Goal: Task Accomplishment & Management: Complete application form

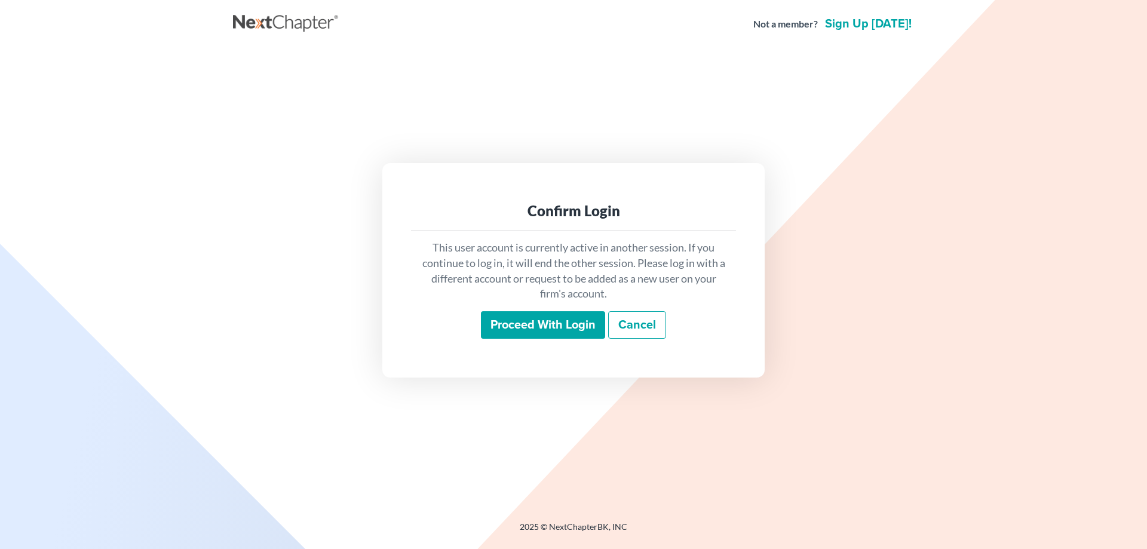
click at [523, 325] on input "Proceed with login" at bounding box center [543, 324] width 124 height 27
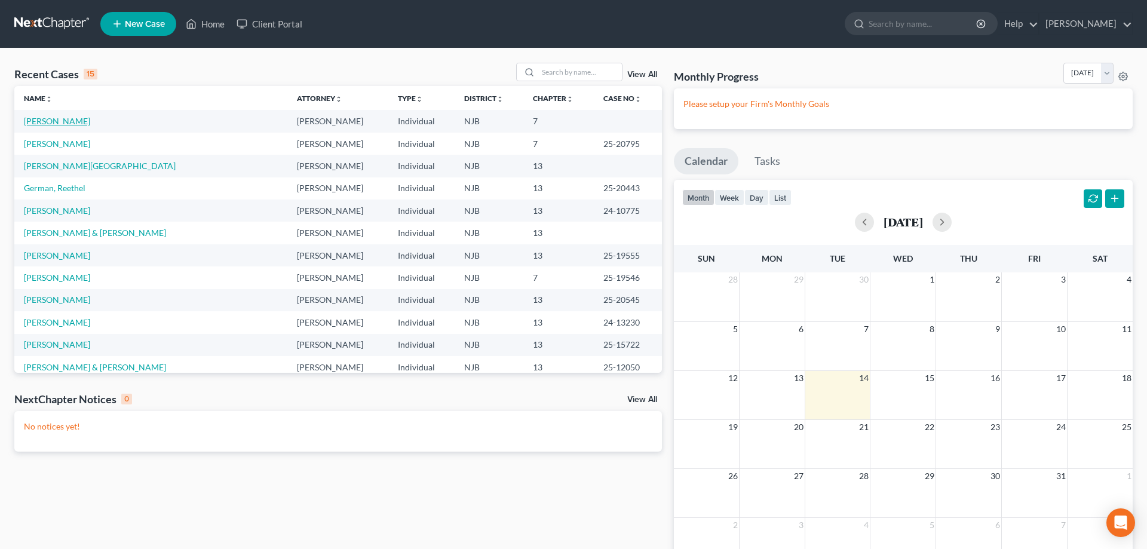
click at [63, 124] on link "[PERSON_NAME]" at bounding box center [57, 121] width 66 height 10
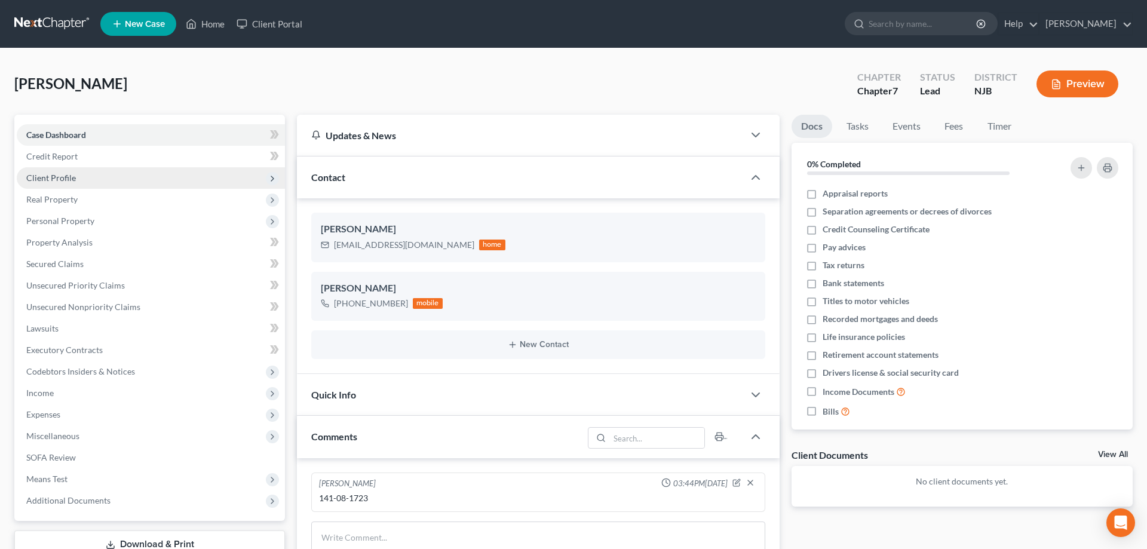
click at [53, 181] on span "Client Profile" at bounding box center [51, 178] width 50 height 10
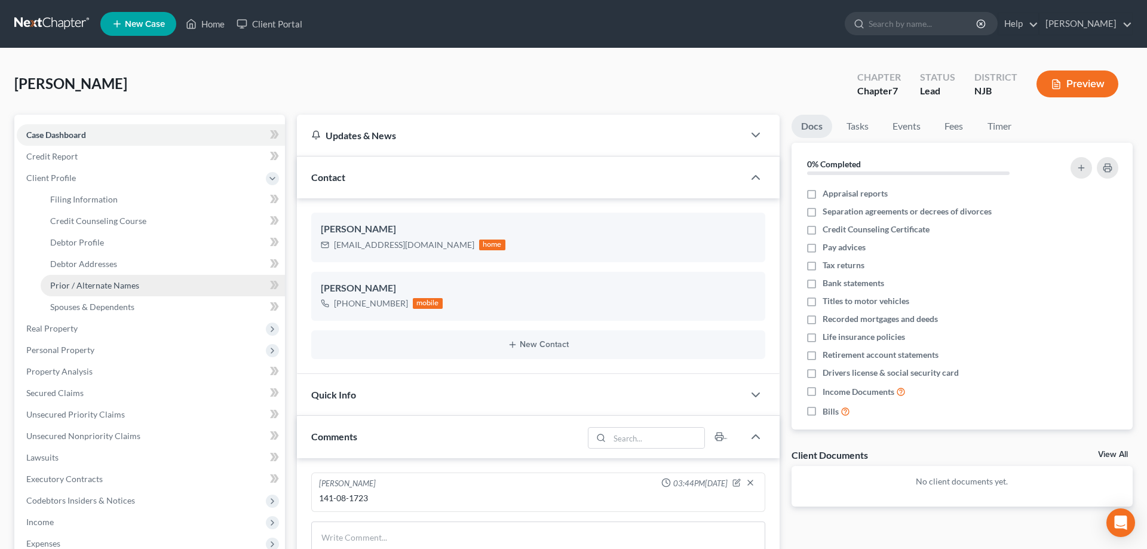
click at [81, 281] on span "Prior / Alternate Names" at bounding box center [94, 285] width 89 height 10
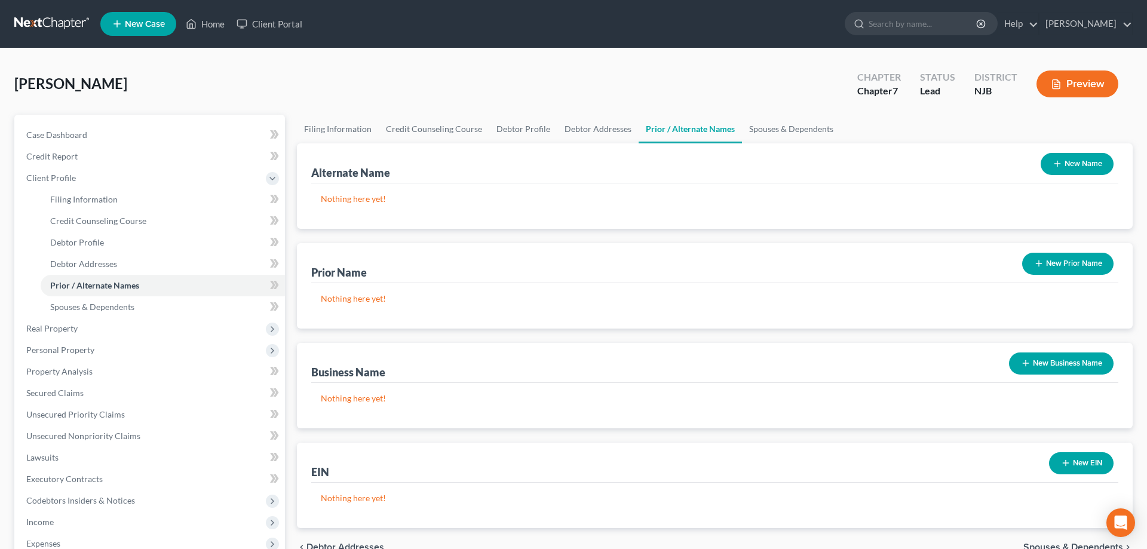
click at [1071, 160] on button "New Name" at bounding box center [1077, 164] width 73 height 22
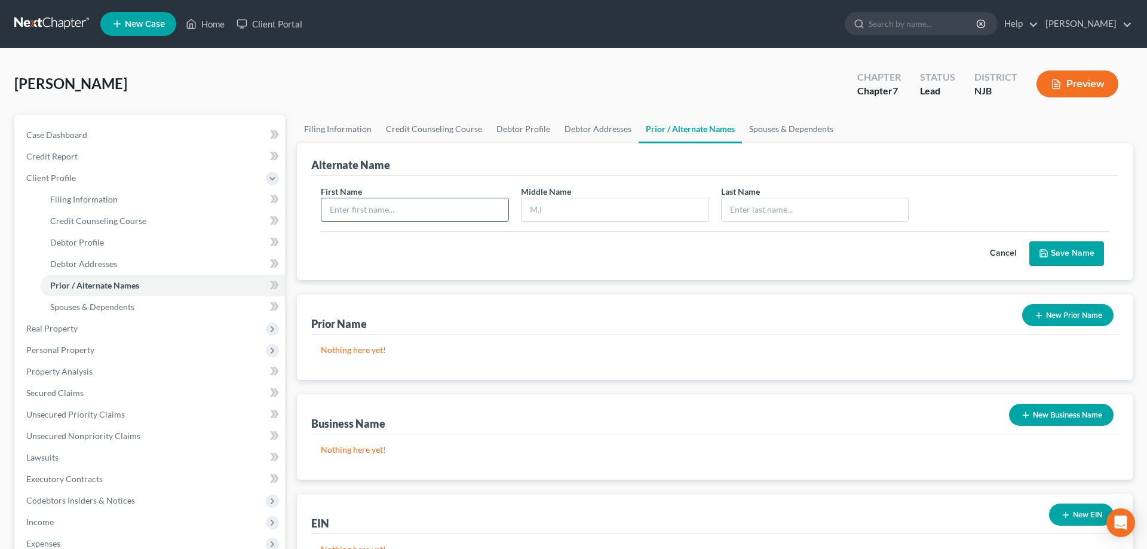
click at [416, 210] on input "text" at bounding box center [414, 209] width 187 height 23
type input "Zyaire"
type input "Nasjah"
click at [747, 207] on input "text" at bounding box center [815, 209] width 187 height 23
type input "Williams"
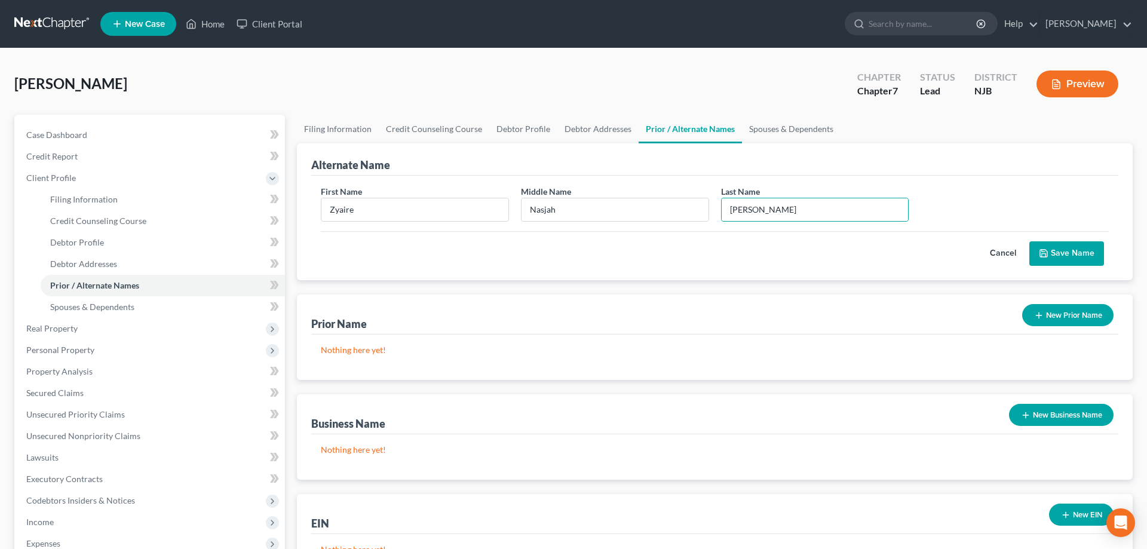
click at [1080, 249] on button "Save Name" at bounding box center [1066, 253] width 75 height 25
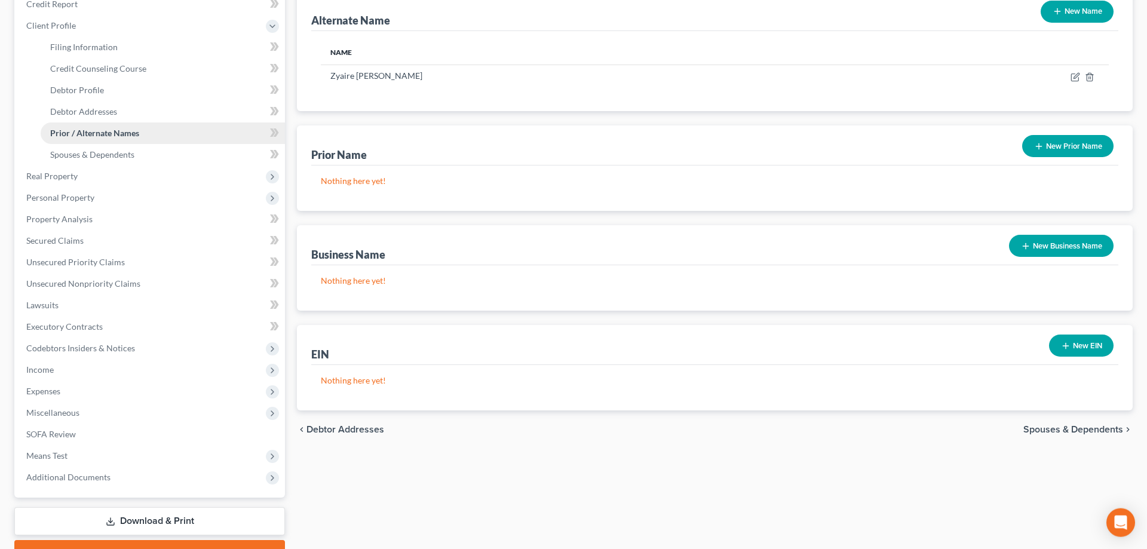
scroll to position [183, 0]
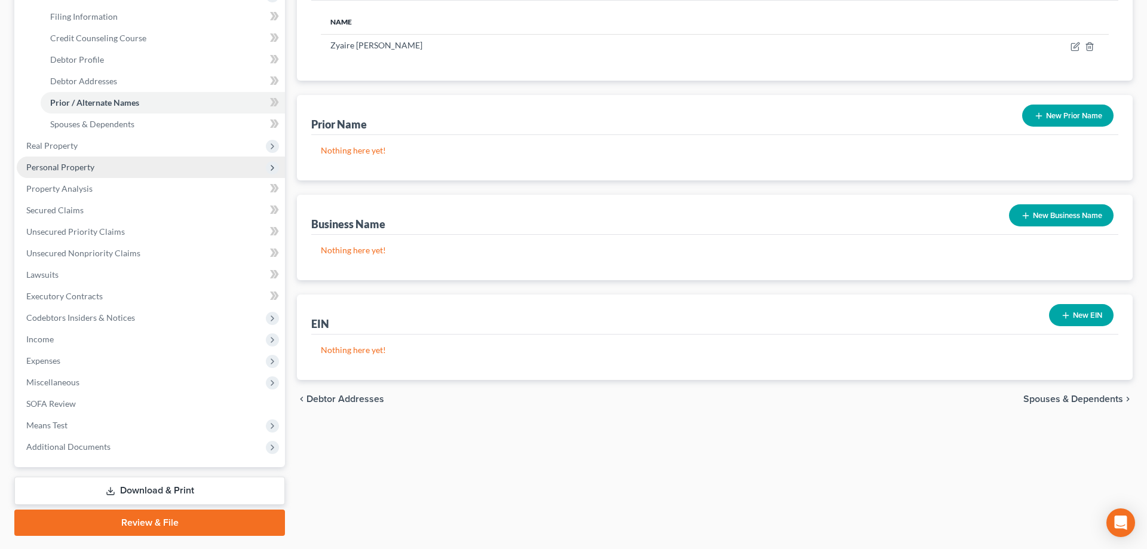
click at [68, 164] on span "Personal Property" at bounding box center [60, 167] width 68 height 10
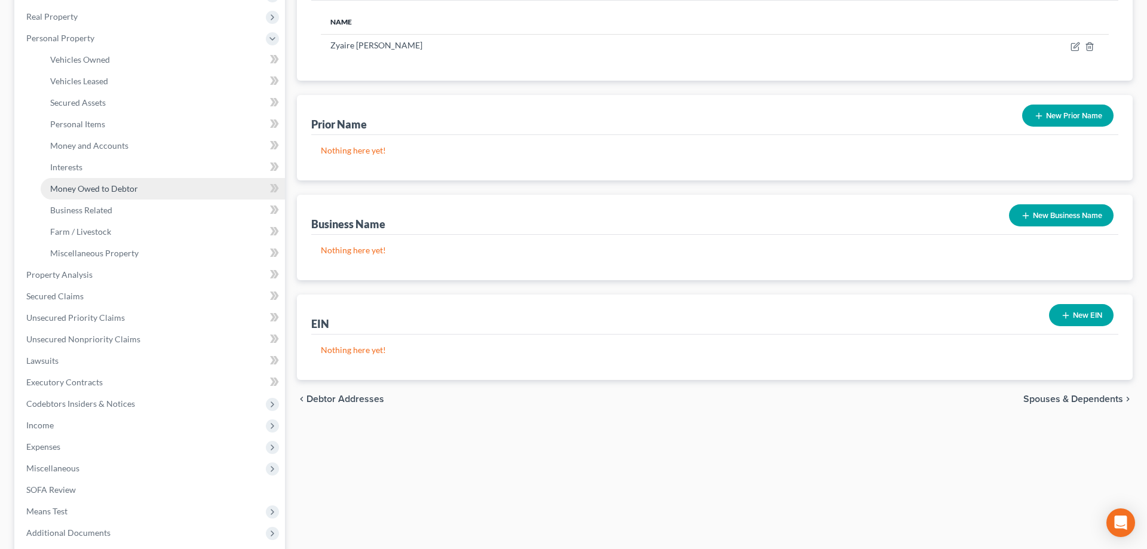
click at [80, 192] on span "Money Owed to Debtor" at bounding box center [94, 188] width 88 height 10
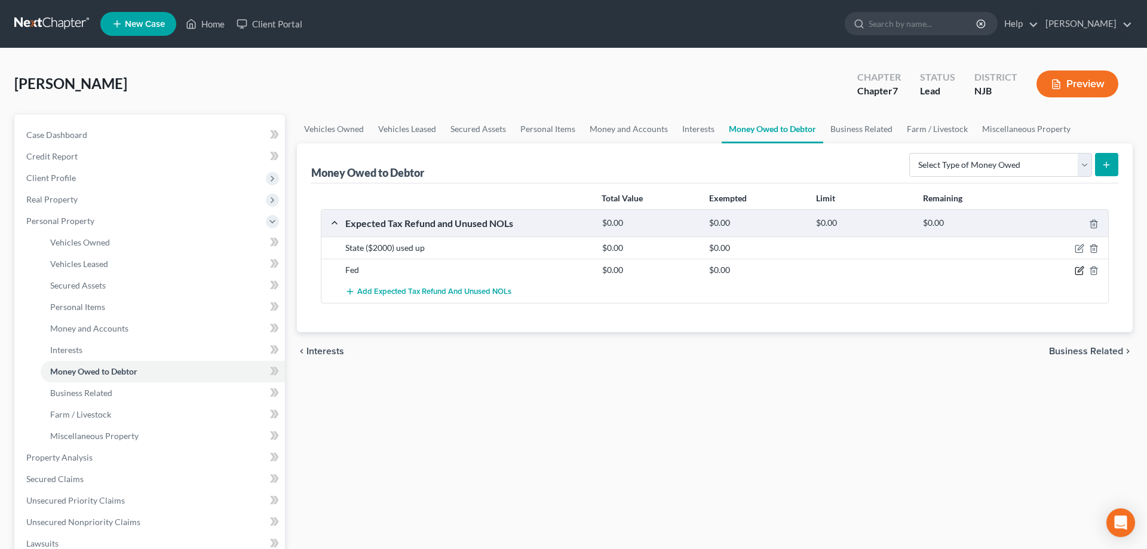
click at [1078, 270] on icon "button" at bounding box center [1080, 271] width 10 height 10
select select "0"
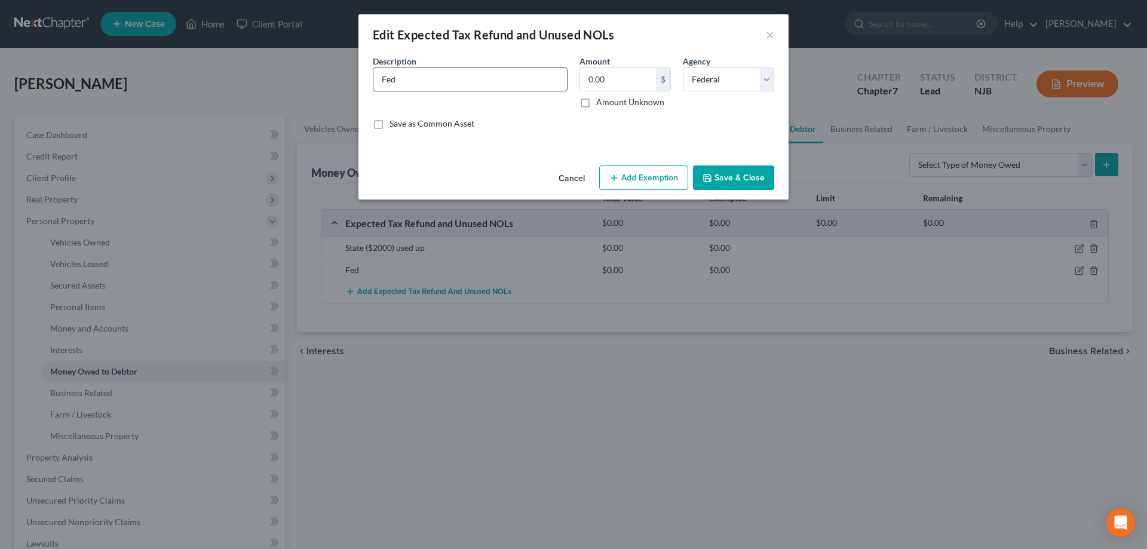
click at [450, 82] on input "Fed" at bounding box center [470, 79] width 194 height 23
type input "Fed ($9,084-used for car and landlord deposit)"
click at [727, 180] on button "Save & Close" at bounding box center [733, 177] width 81 height 25
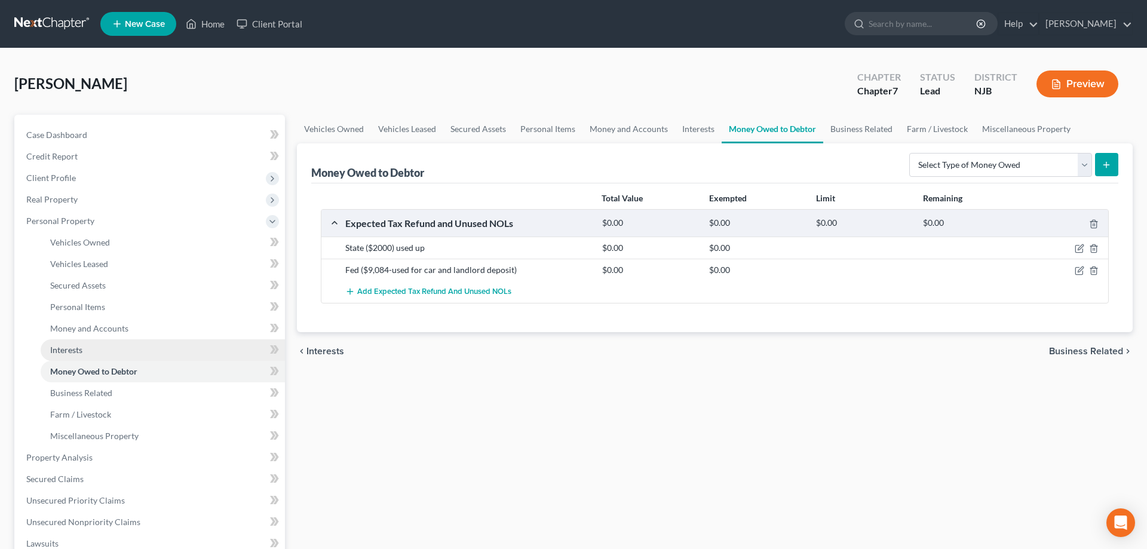
click at [68, 345] on span "Interests" at bounding box center [66, 350] width 32 height 10
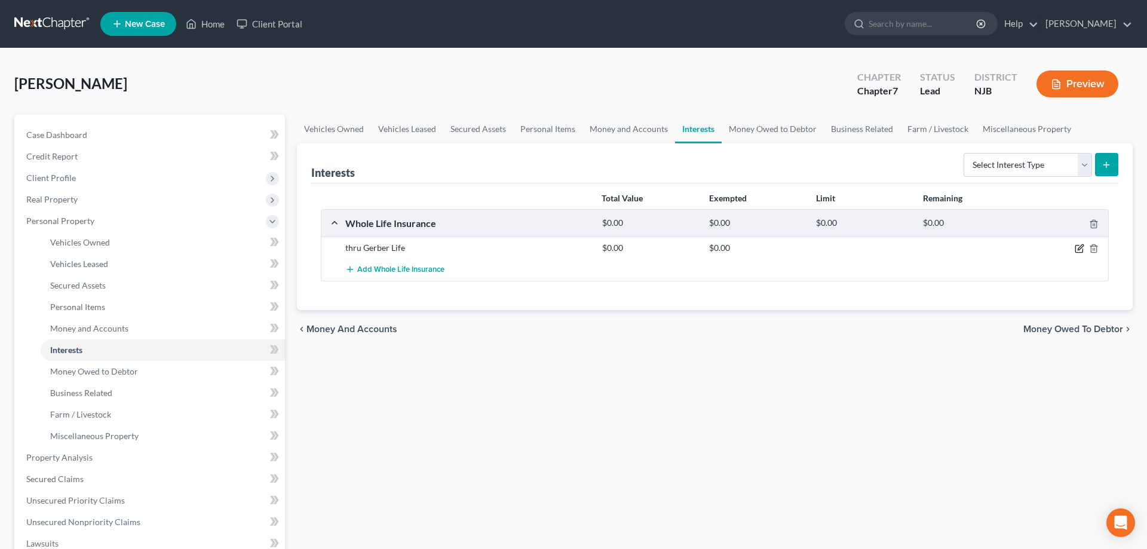
click at [1079, 249] on icon "button" at bounding box center [1080, 249] width 10 height 10
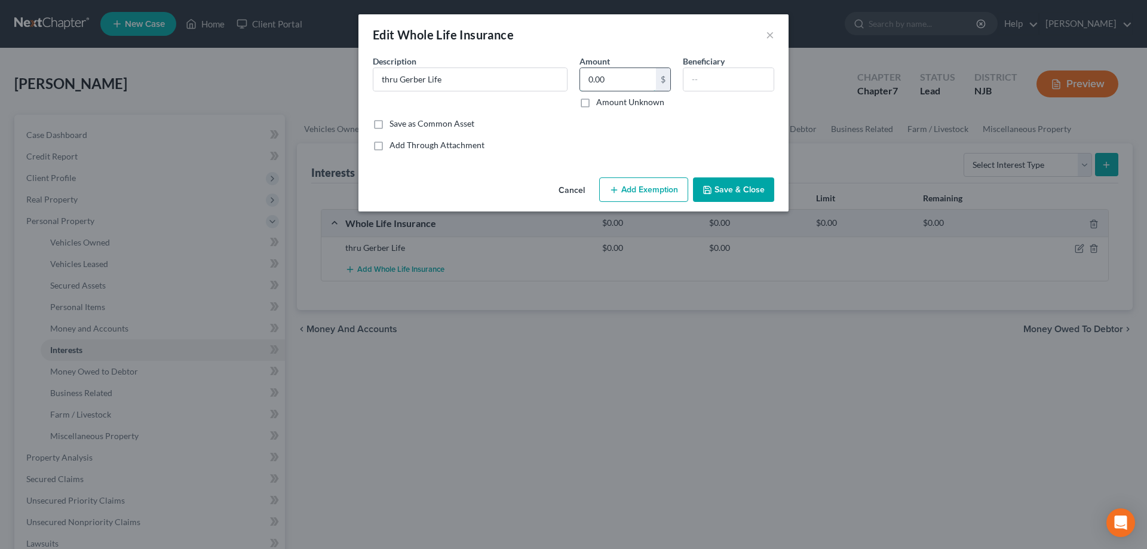
click at [618, 85] on input "0.00" at bounding box center [618, 79] width 76 height 23
type input "520"
click at [638, 190] on button "Add Exemption" at bounding box center [643, 189] width 89 height 25
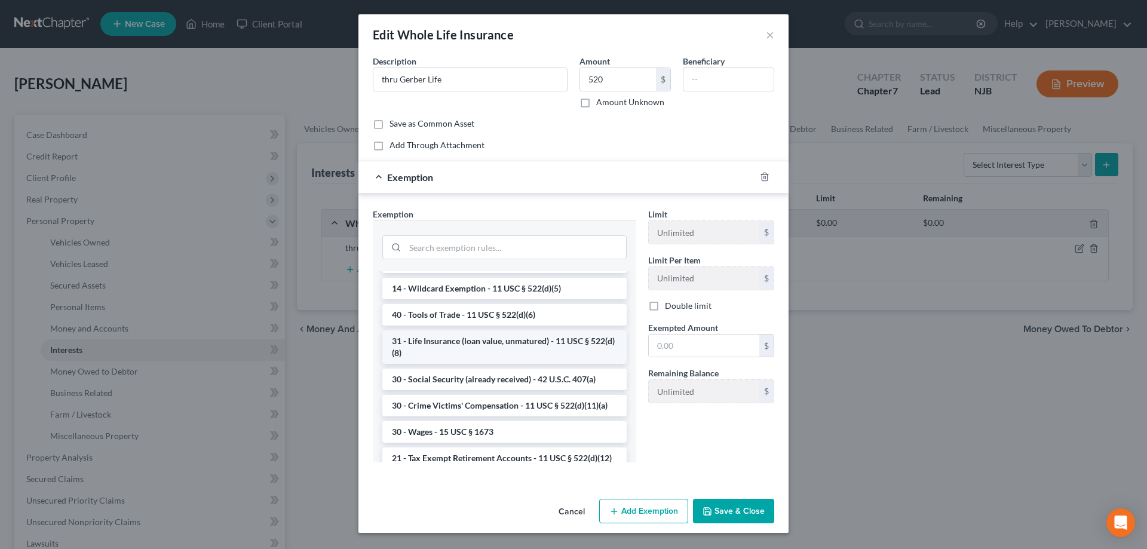
scroll to position [427, 0]
click at [448, 288] on li "14 - Wildcard Exemption - 11 USC § 522(d)(5)" at bounding box center [504, 288] width 244 height 22
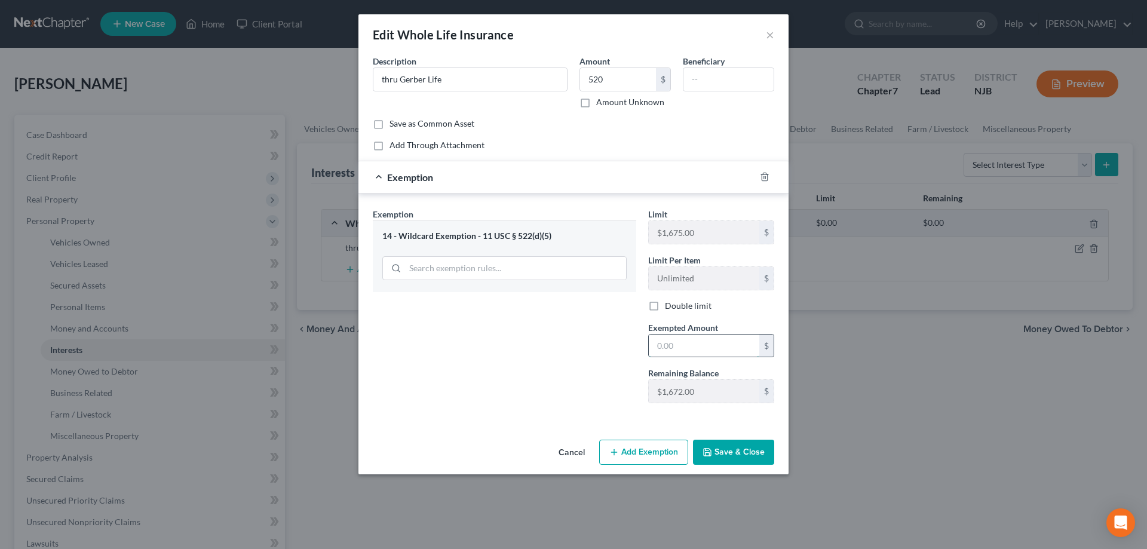
click at [680, 352] on input "text" at bounding box center [704, 346] width 111 height 23
type input "520"
click at [730, 452] on button "Save & Close" at bounding box center [733, 452] width 81 height 25
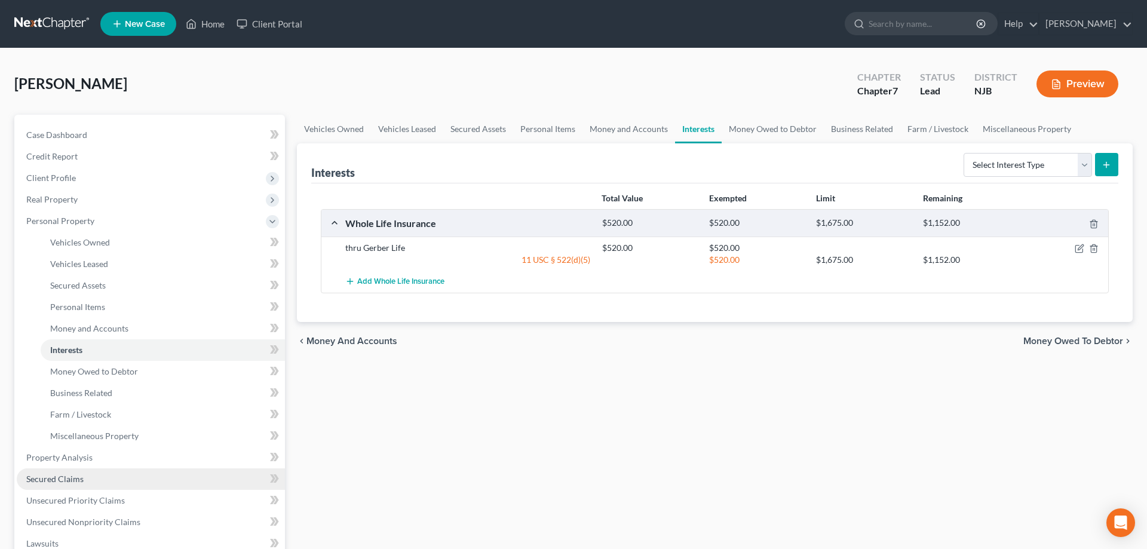
click at [58, 483] on span "Secured Claims" at bounding box center [54, 479] width 57 height 10
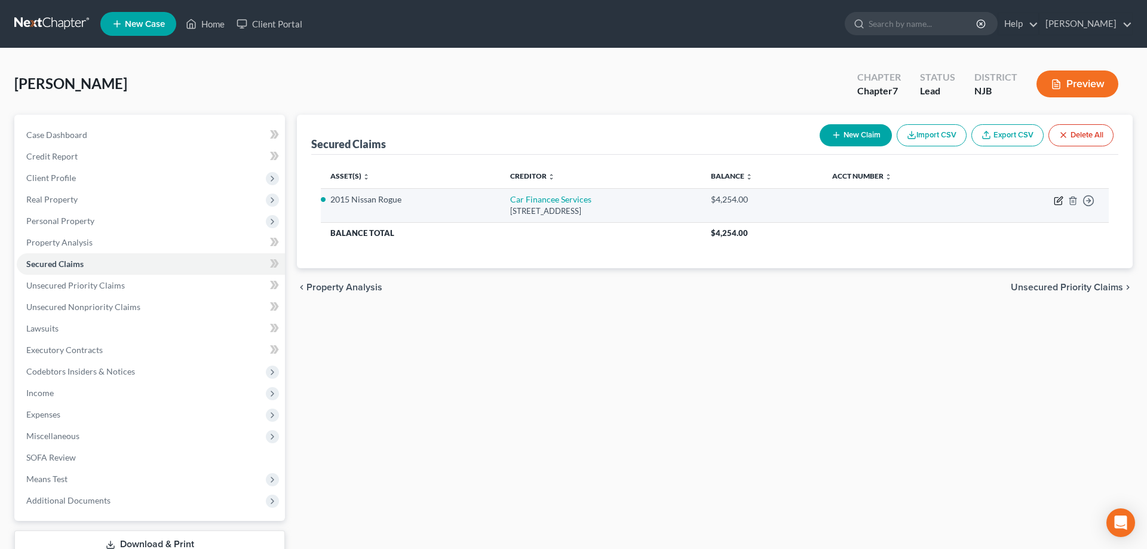
click at [1061, 200] on icon "button" at bounding box center [1059, 201] width 10 height 10
select select "9"
select select "4"
select select "0"
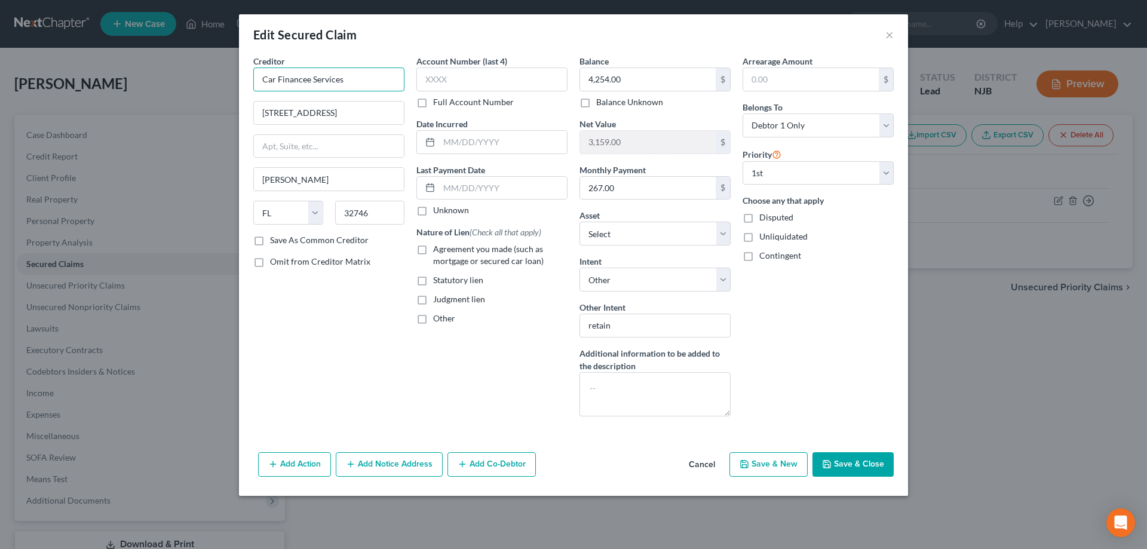
click at [306, 83] on input "Car Financee Services" at bounding box center [328, 80] width 151 height 24
type input "Car Finance Services"
click at [842, 463] on button "Save & Close" at bounding box center [852, 464] width 81 height 25
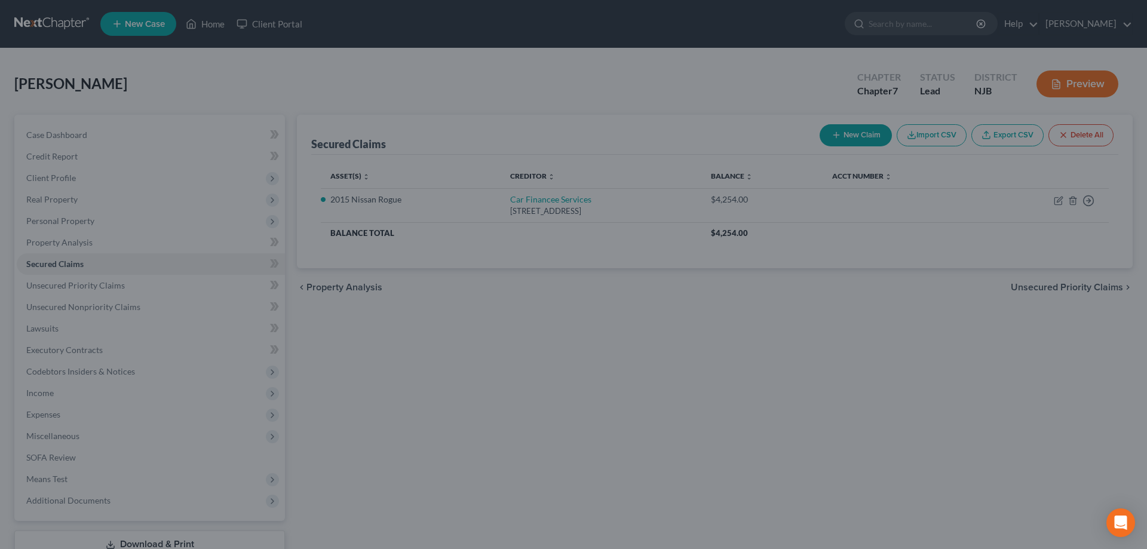
select select "3"
type input "0"
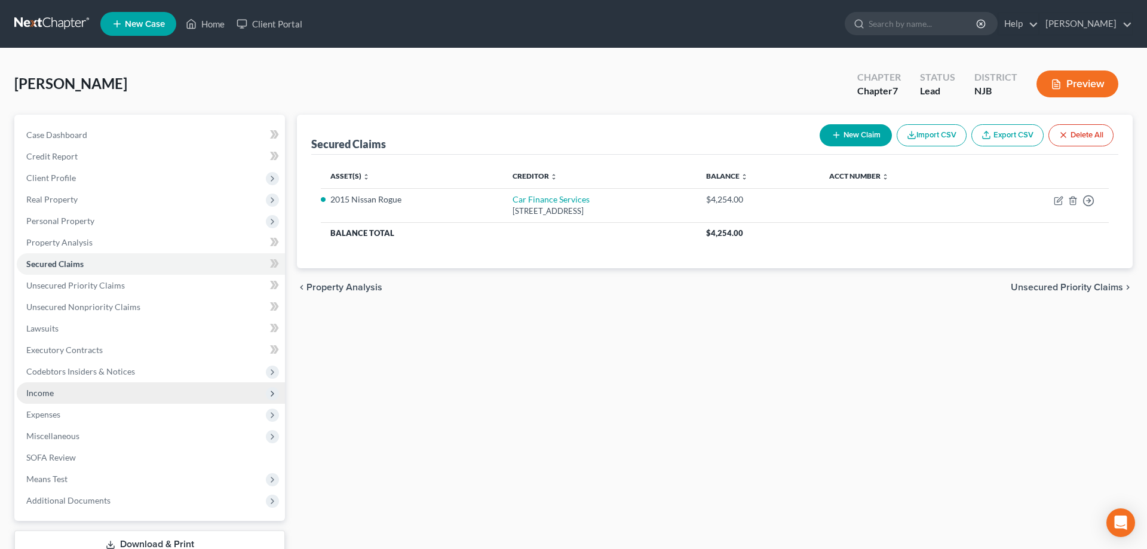
click at [42, 392] on span "Income" at bounding box center [39, 393] width 27 height 10
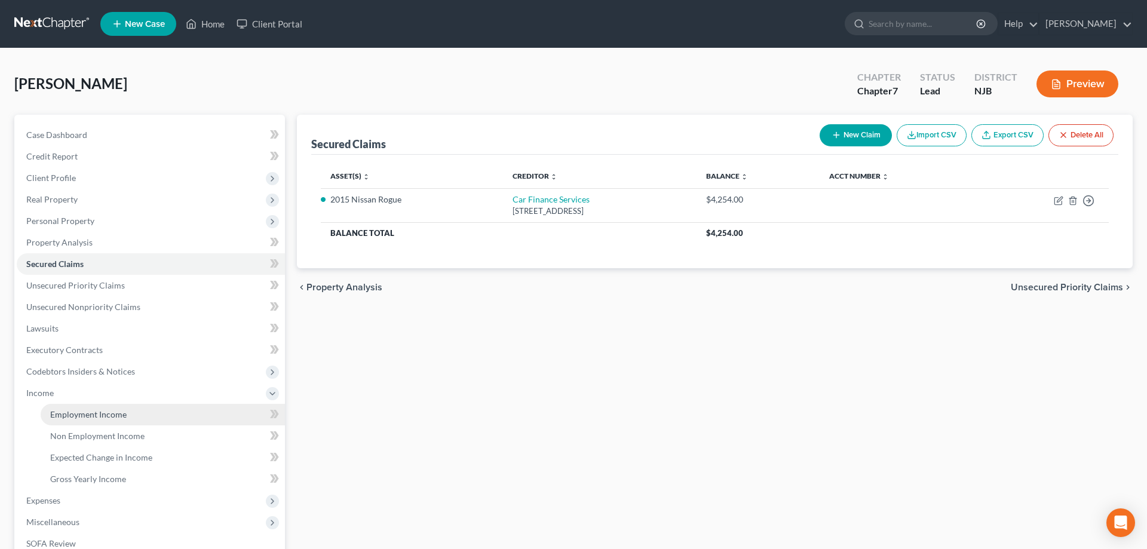
click at [71, 416] on span "Employment Income" at bounding box center [88, 414] width 76 height 10
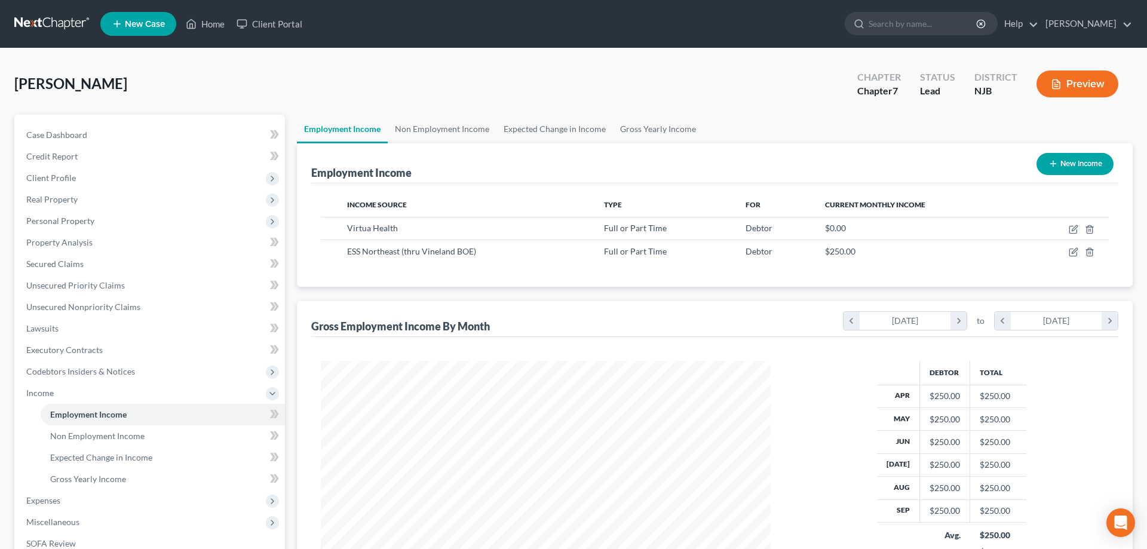
scroll to position [225, 474]
click at [1074, 232] on icon "button" at bounding box center [1074, 230] width 10 height 10
select select "0"
select select "33"
select select "0"
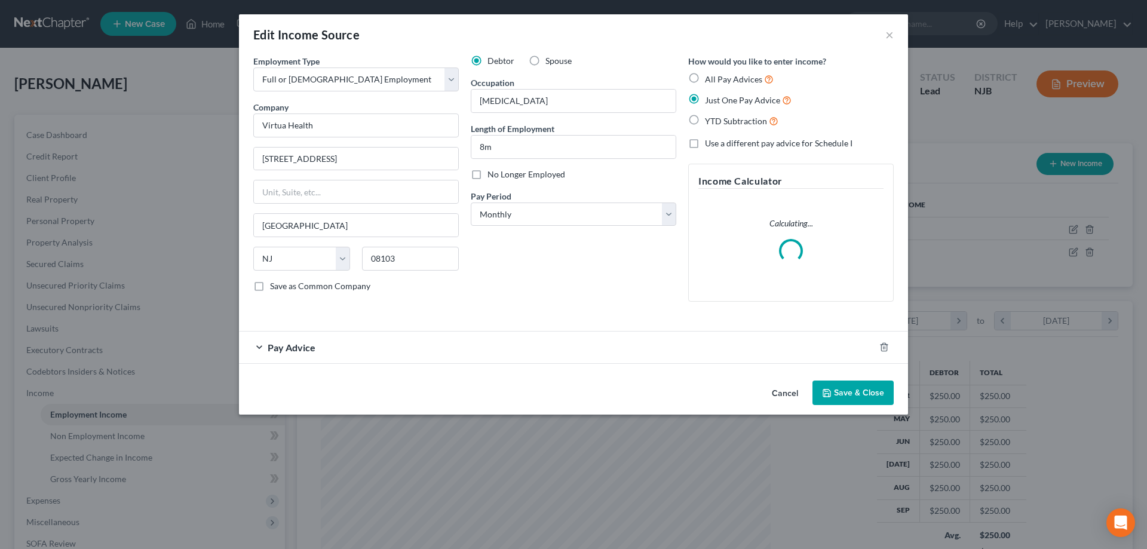
click at [298, 346] on span "Pay Advice" at bounding box center [292, 347] width 48 height 11
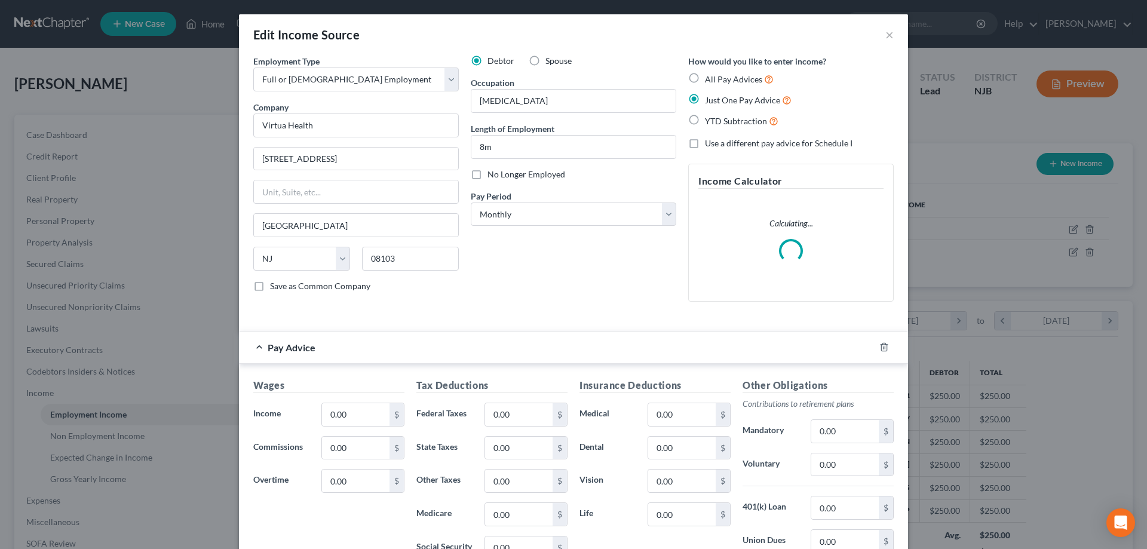
scroll to position [61, 0]
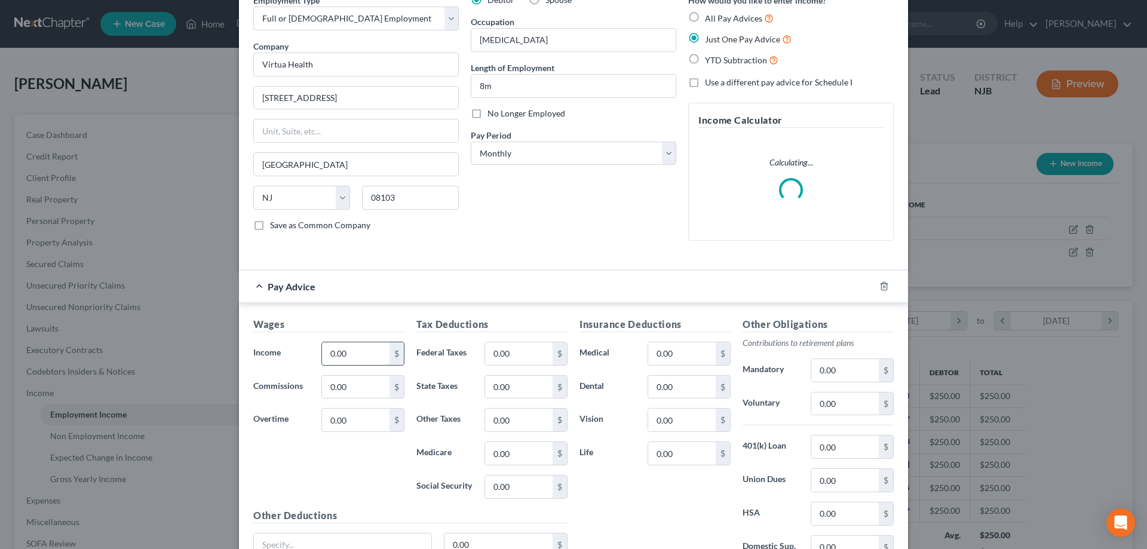
click at [364, 353] on input "0.00" at bounding box center [356, 353] width 68 height 23
type input "2,400"
click at [521, 351] on input "0.00" at bounding box center [519, 353] width 68 height 23
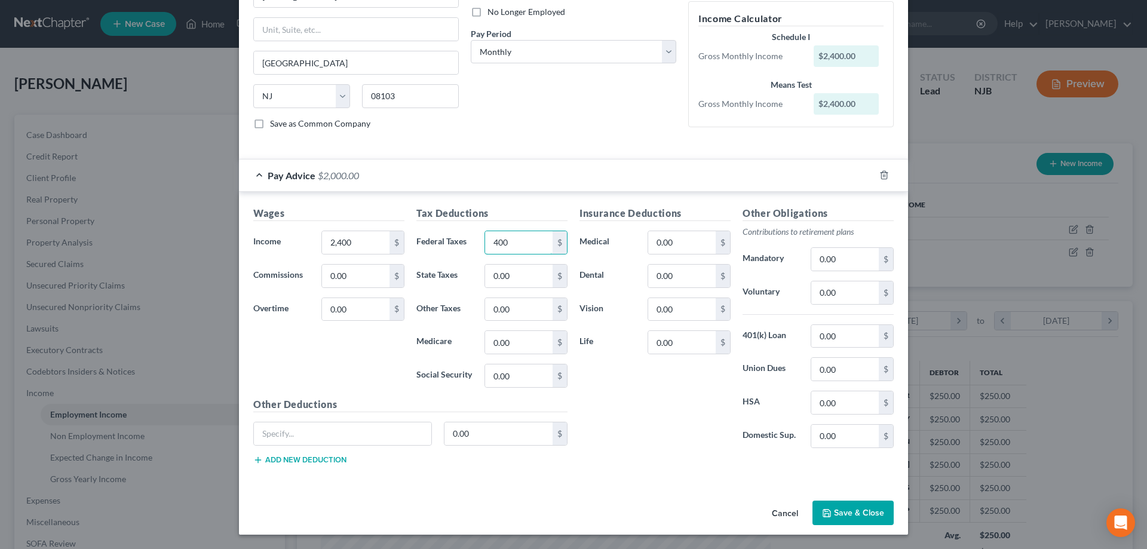
scroll to position [163, 0]
type input "400"
click at [840, 513] on button "Save & Close" at bounding box center [852, 513] width 81 height 25
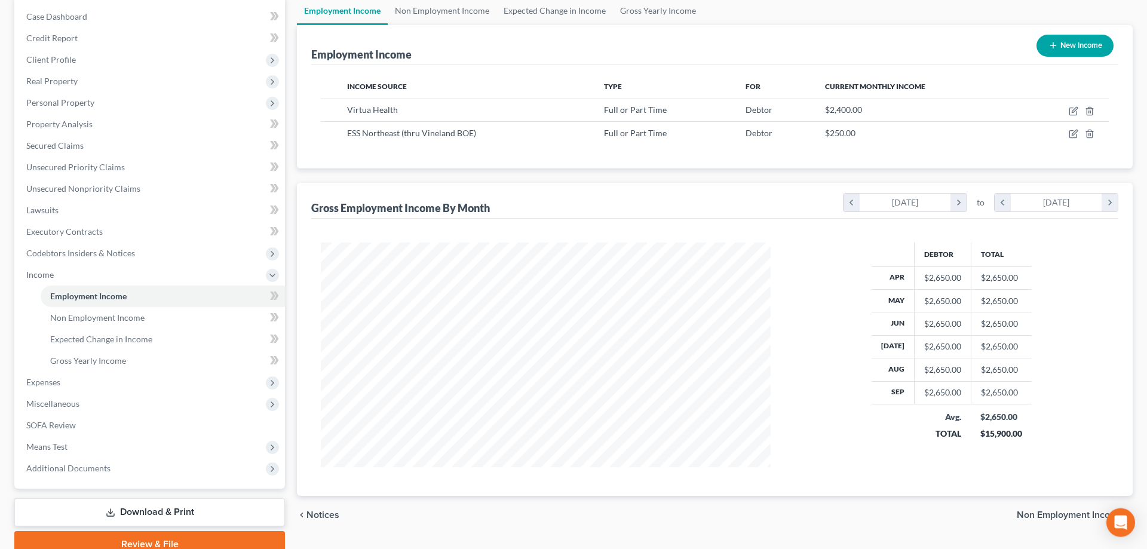
scroll to position [171, 0]
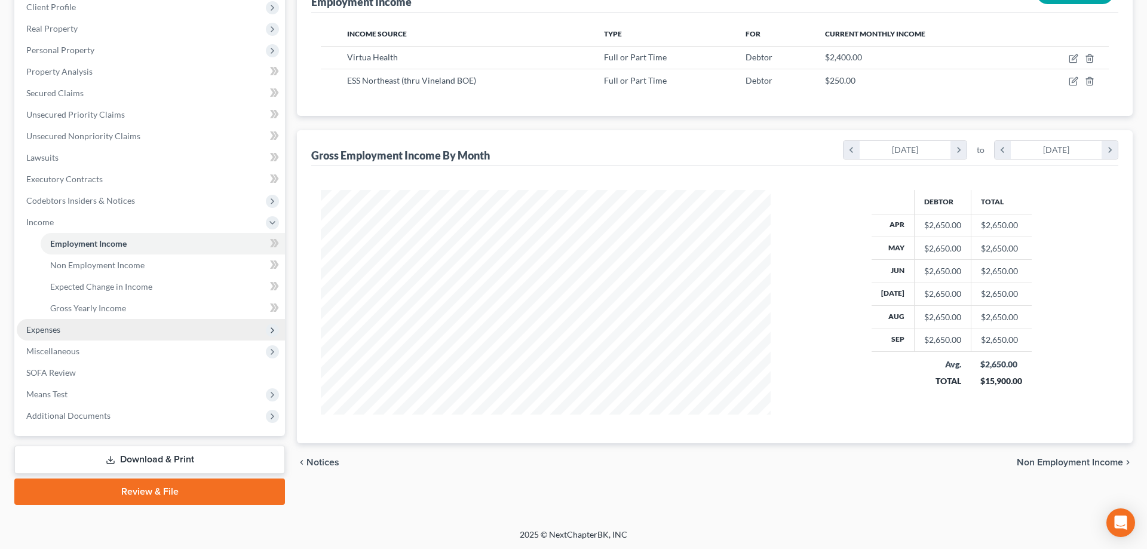
click at [39, 331] on span "Expenses" at bounding box center [43, 329] width 34 height 10
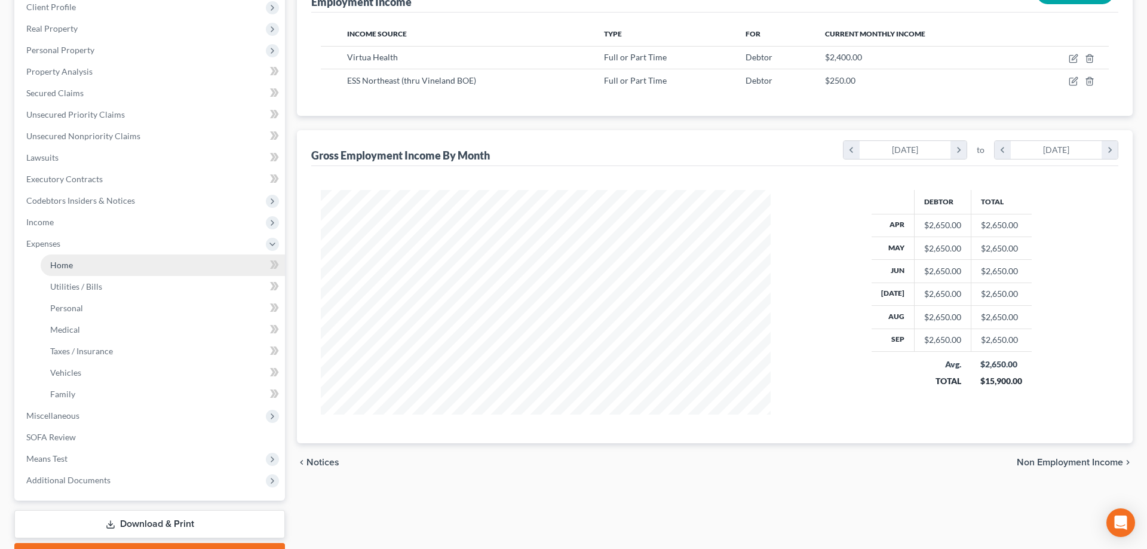
click at [69, 261] on span "Home" at bounding box center [61, 265] width 23 height 10
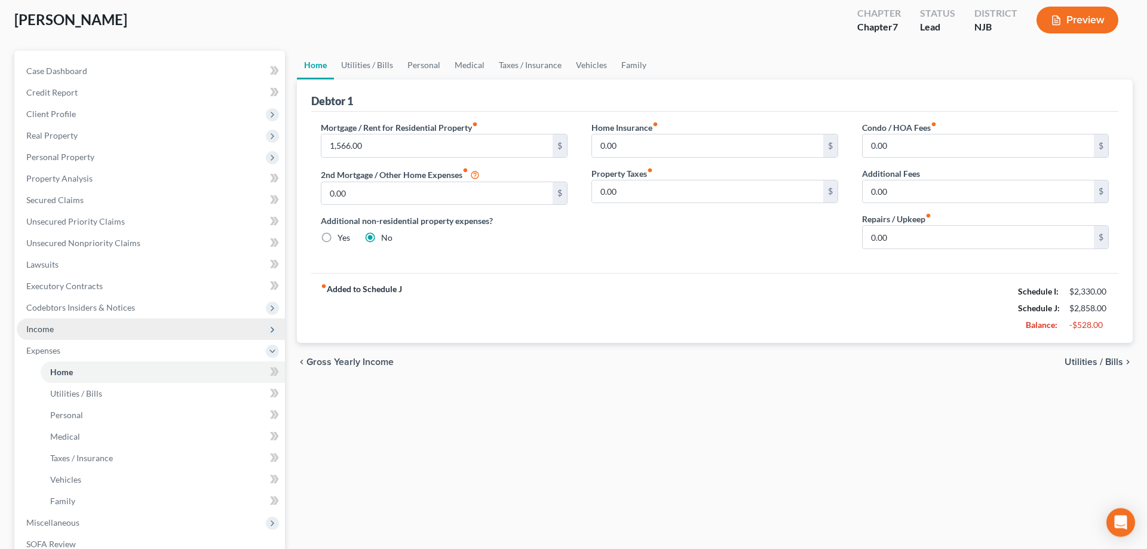
scroll to position [122, 0]
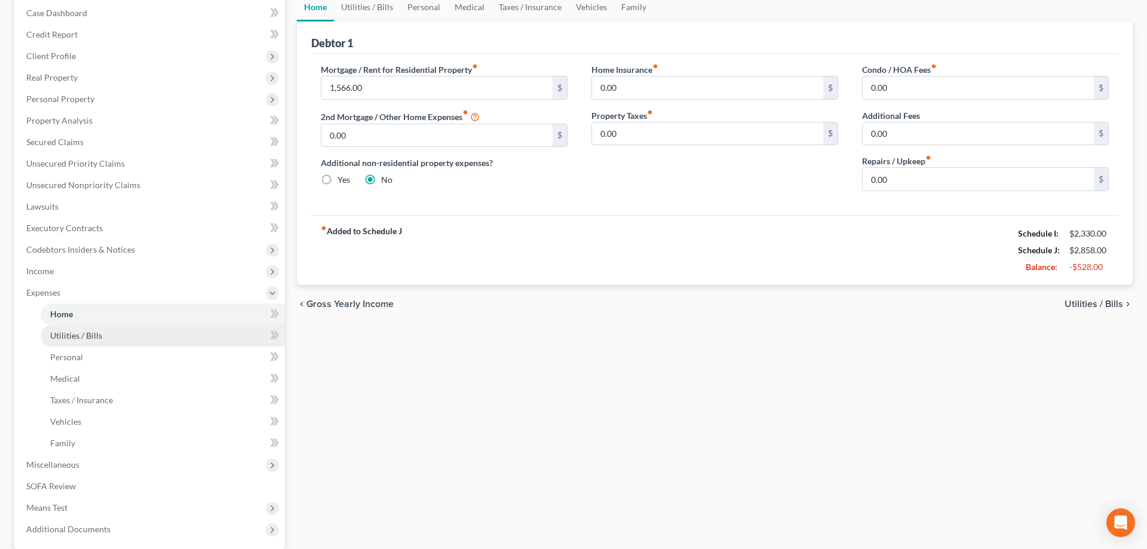
click at [68, 334] on span "Utilities / Bills" at bounding box center [76, 335] width 52 height 10
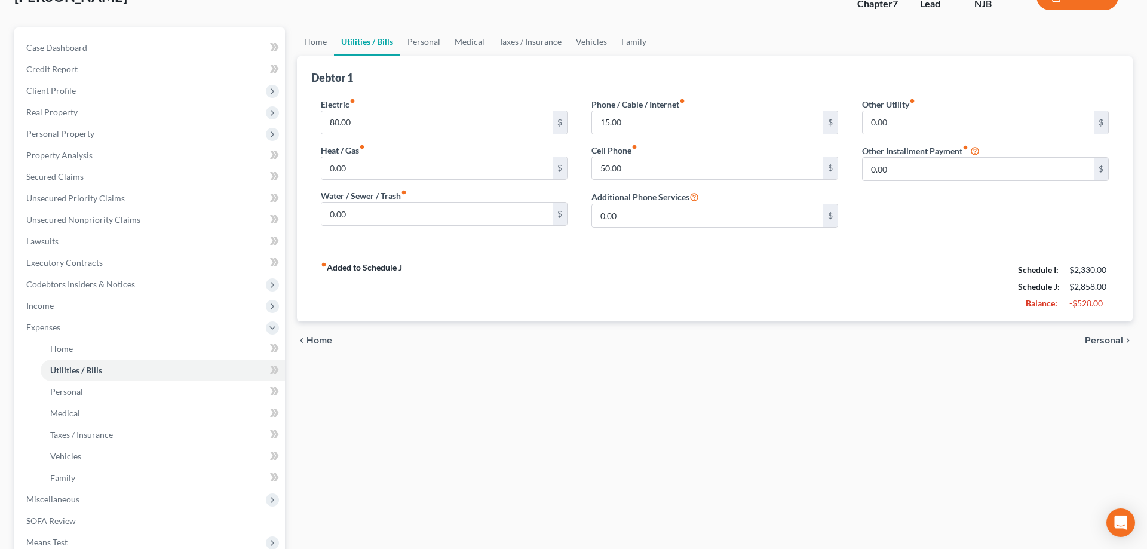
scroll to position [183, 0]
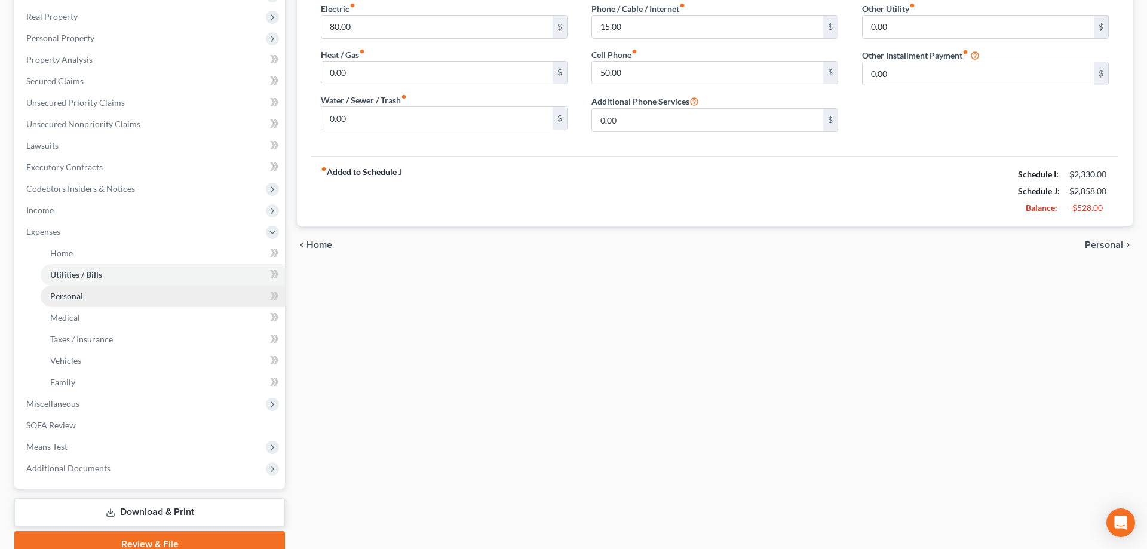
click at [70, 292] on span "Personal" at bounding box center [66, 296] width 33 height 10
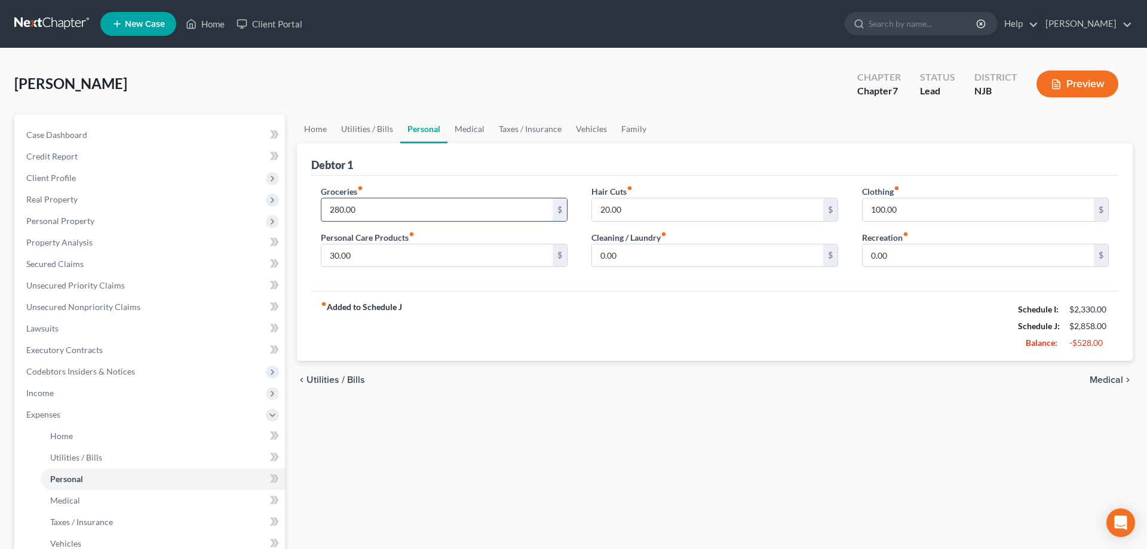
click at [339, 206] on input "280.00" at bounding box center [436, 209] width 231 height 23
type input "200"
click at [882, 207] on input "100.00" at bounding box center [978, 209] width 231 height 23
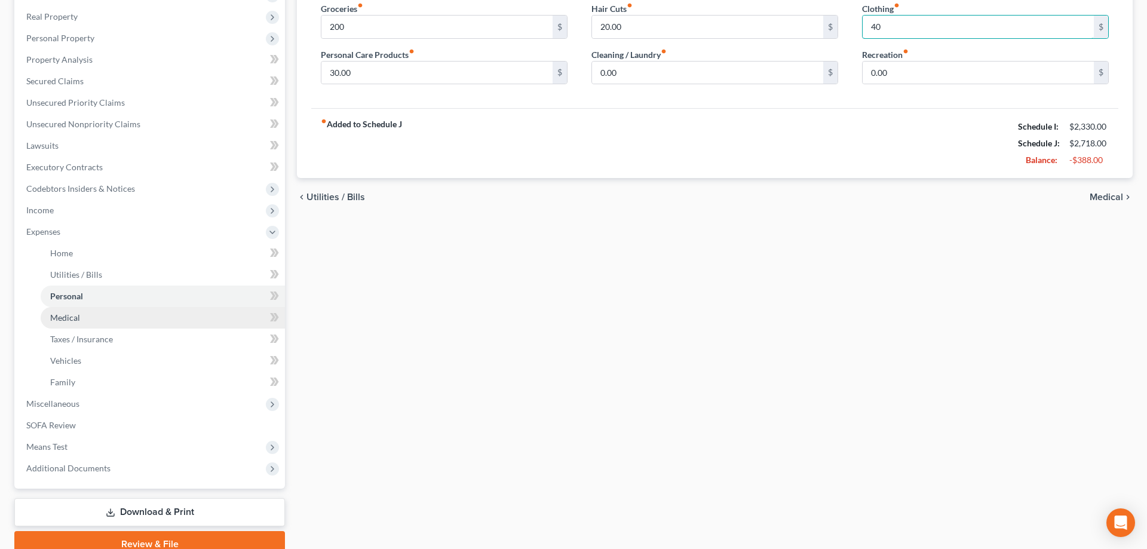
type input "40"
click at [51, 323] on link "Medical" at bounding box center [163, 318] width 244 height 22
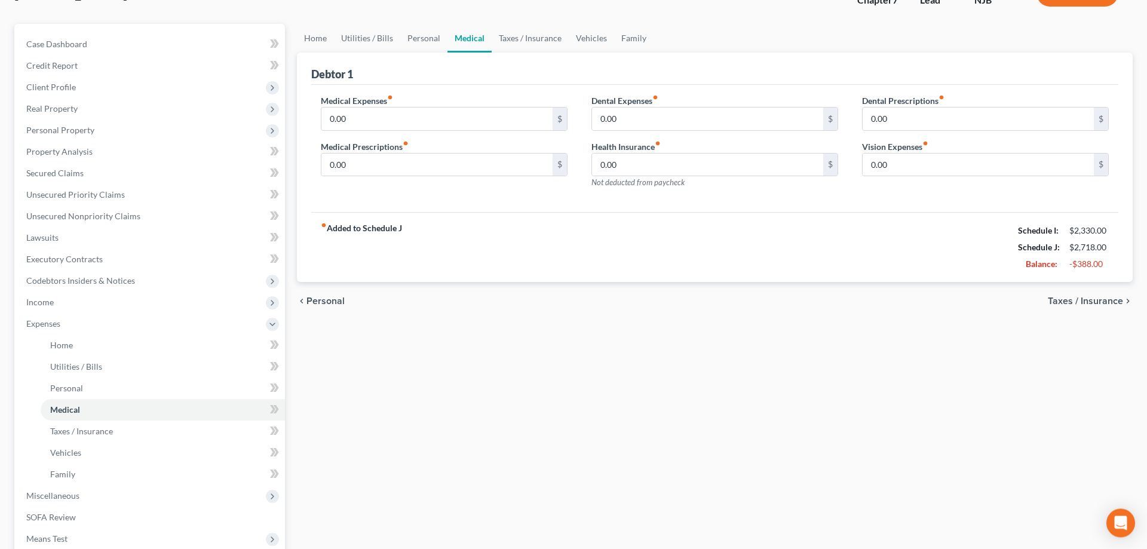
scroll to position [183, 0]
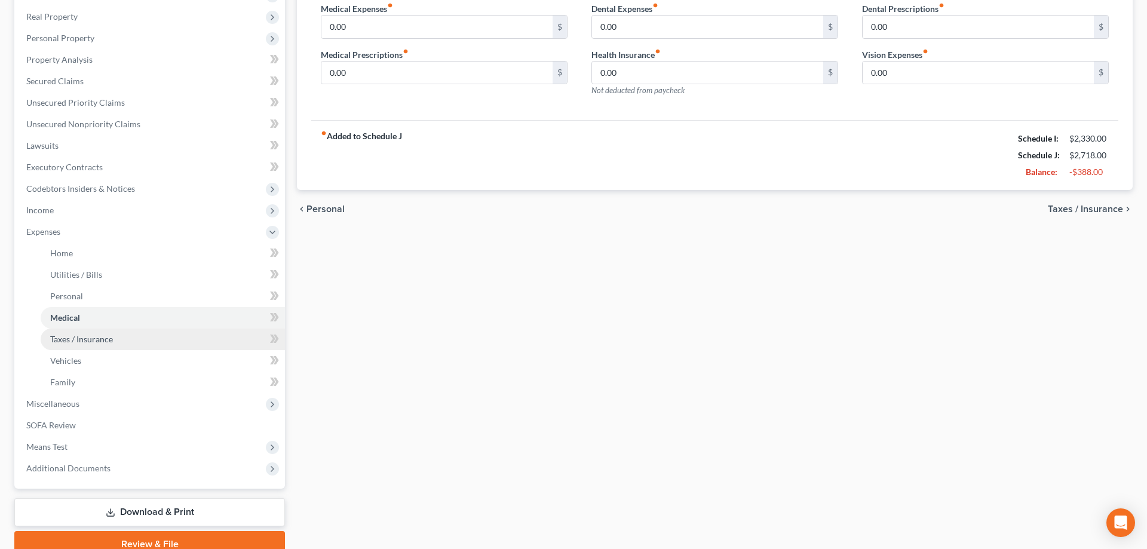
click at [90, 336] on span "Taxes / Insurance" at bounding box center [81, 339] width 63 height 10
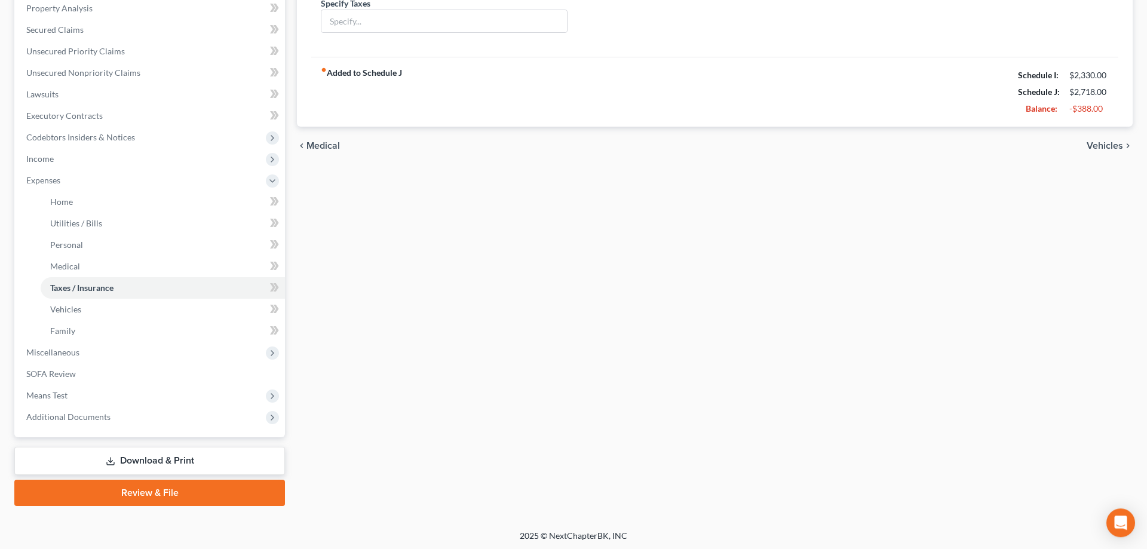
scroll to position [235, 0]
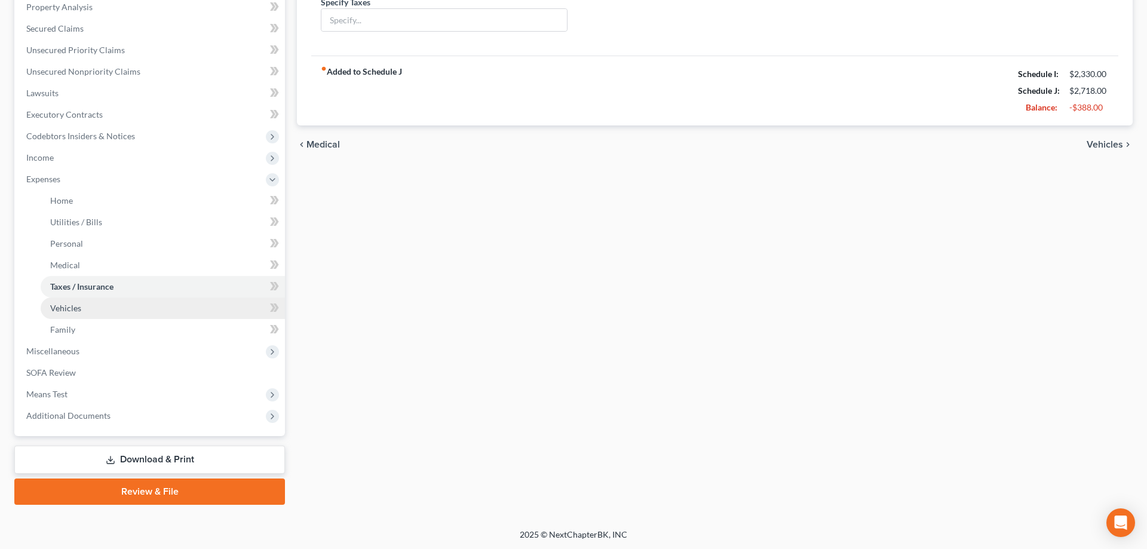
click at [69, 310] on span "Vehicles" at bounding box center [65, 308] width 31 height 10
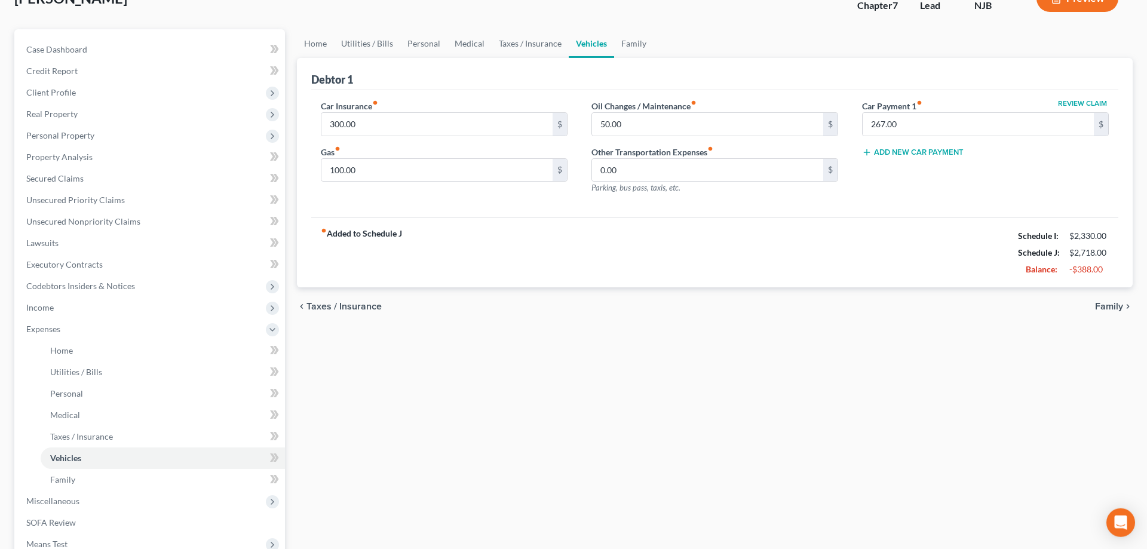
scroll to position [61, 0]
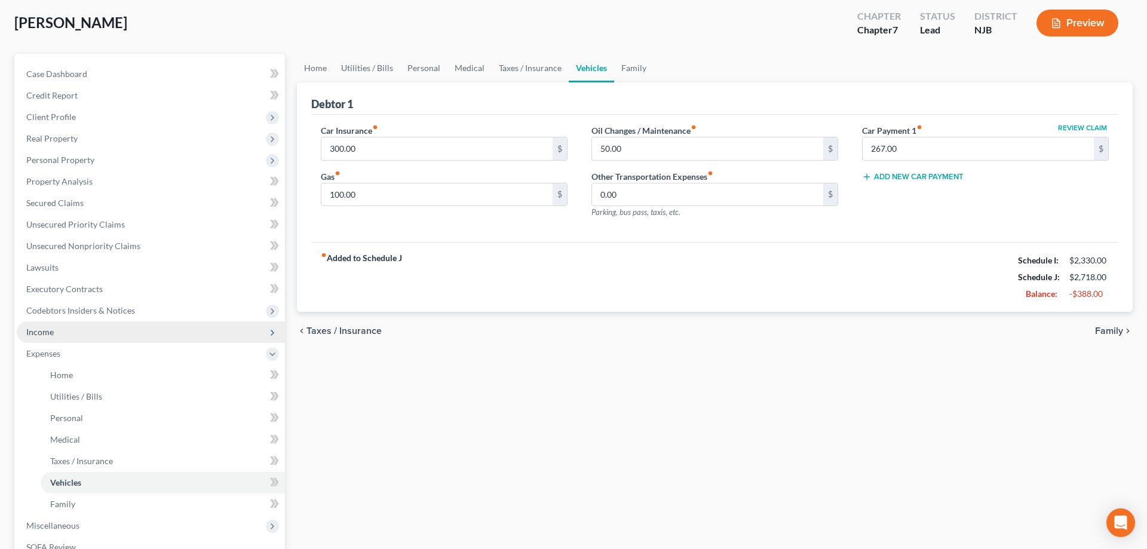
click at [44, 336] on span "Income" at bounding box center [39, 332] width 27 height 10
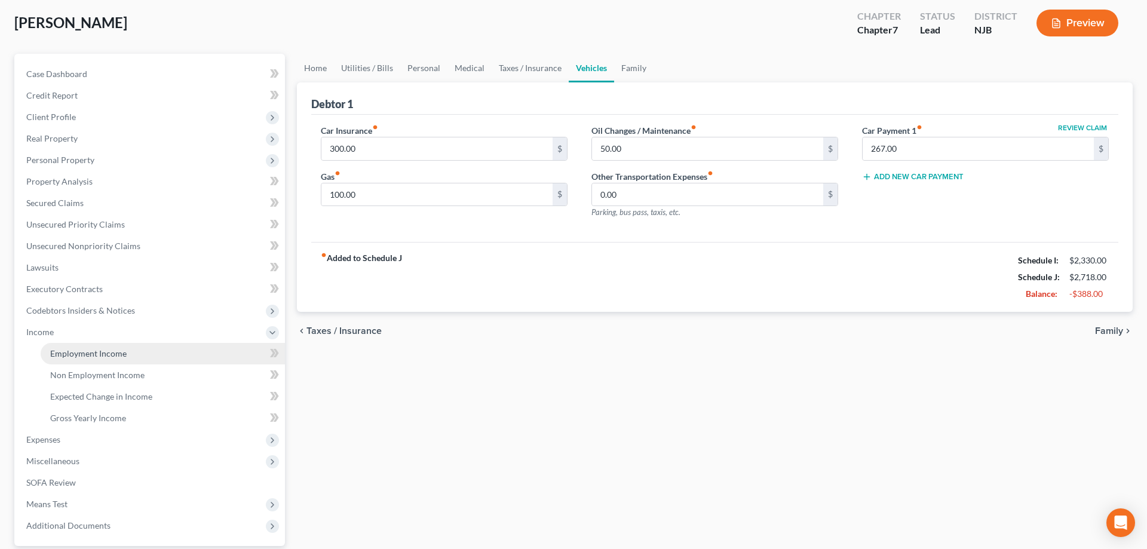
click at [76, 349] on span "Employment Income" at bounding box center [88, 353] width 76 height 10
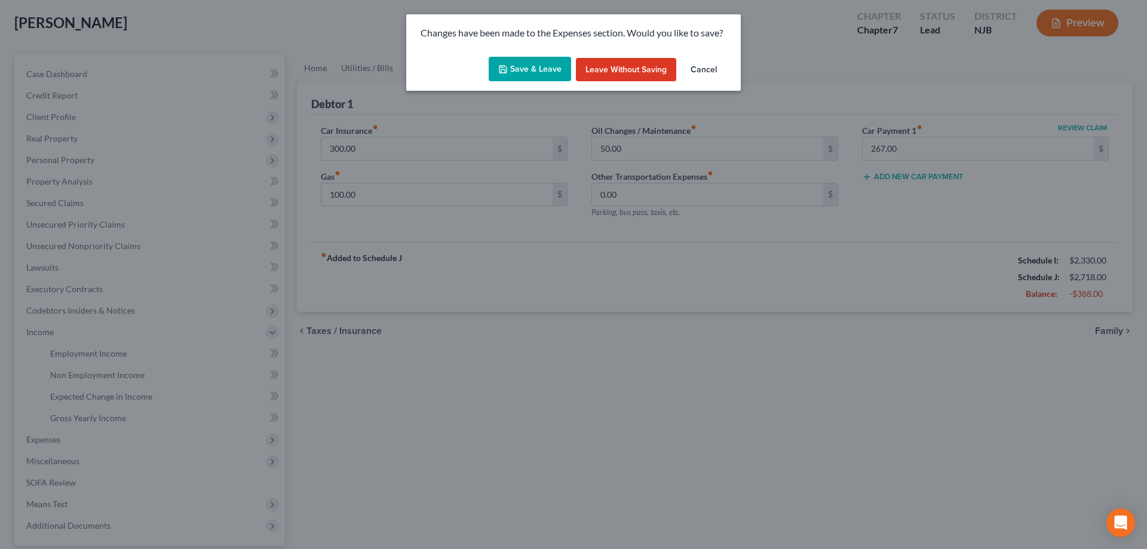
click at [510, 72] on button "Save & Leave" at bounding box center [530, 69] width 82 height 25
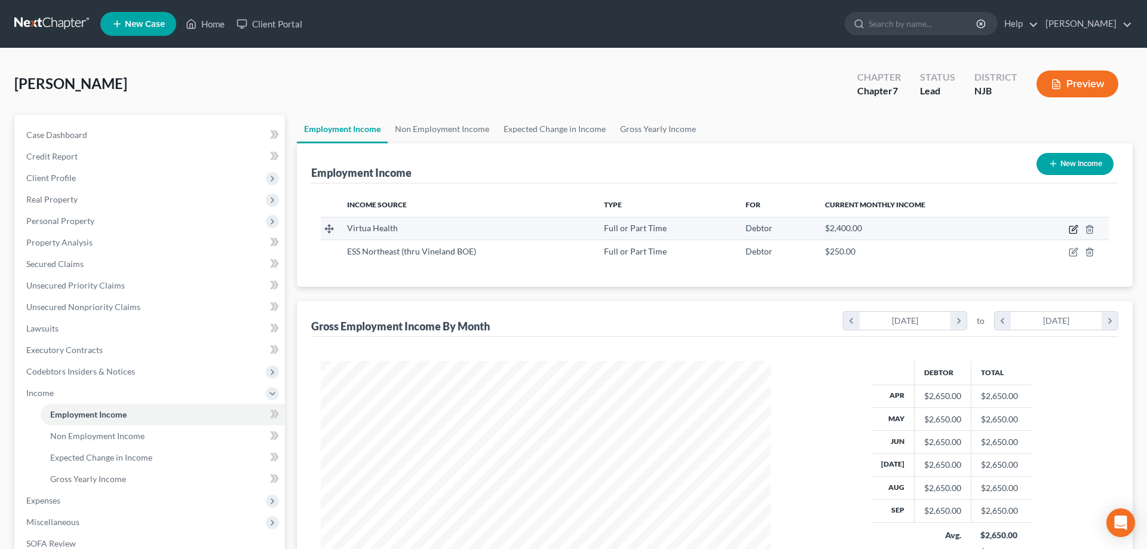
click at [1074, 230] on icon "button" at bounding box center [1074, 227] width 5 height 5
select select "0"
select select "33"
select select "0"
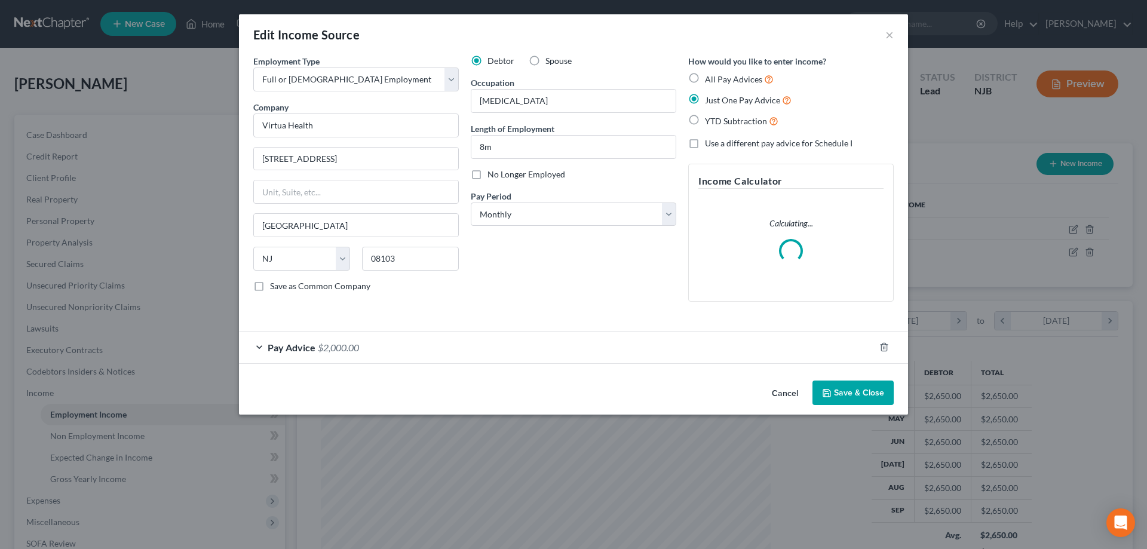
click at [323, 347] on span "$2,000.00" at bounding box center [338, 347] width 41 height 11
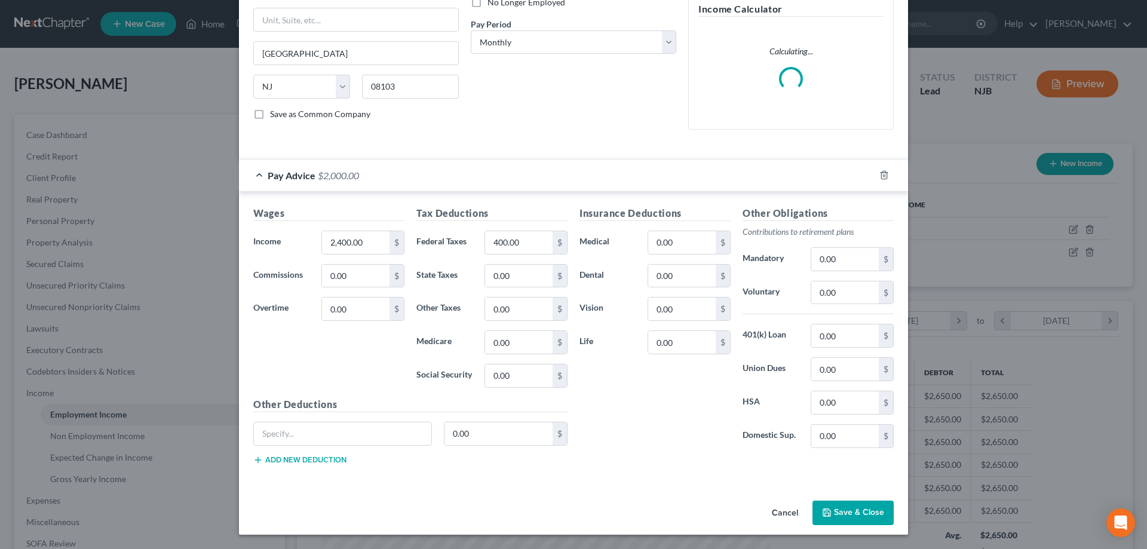
scroll to position [163, 0]
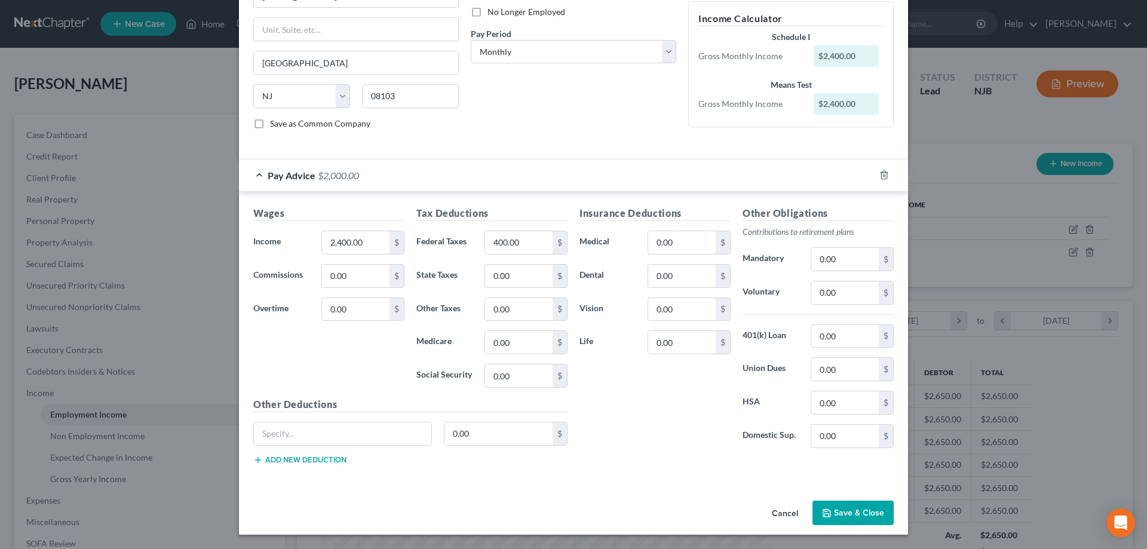
click at [833, 509] on button "Save & Close" at bounding box center [852, 513] width 81 height 25
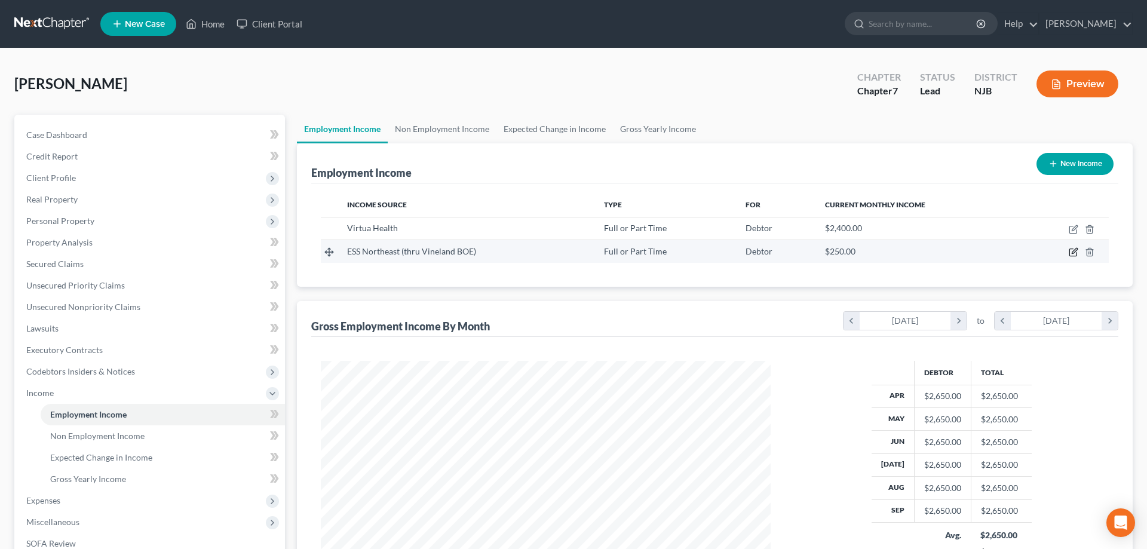
click at [1074, 250] on icon "button" at bounding box center [1074, 251] width 5 height 5
select select "0"
select select "33"
select select "0"
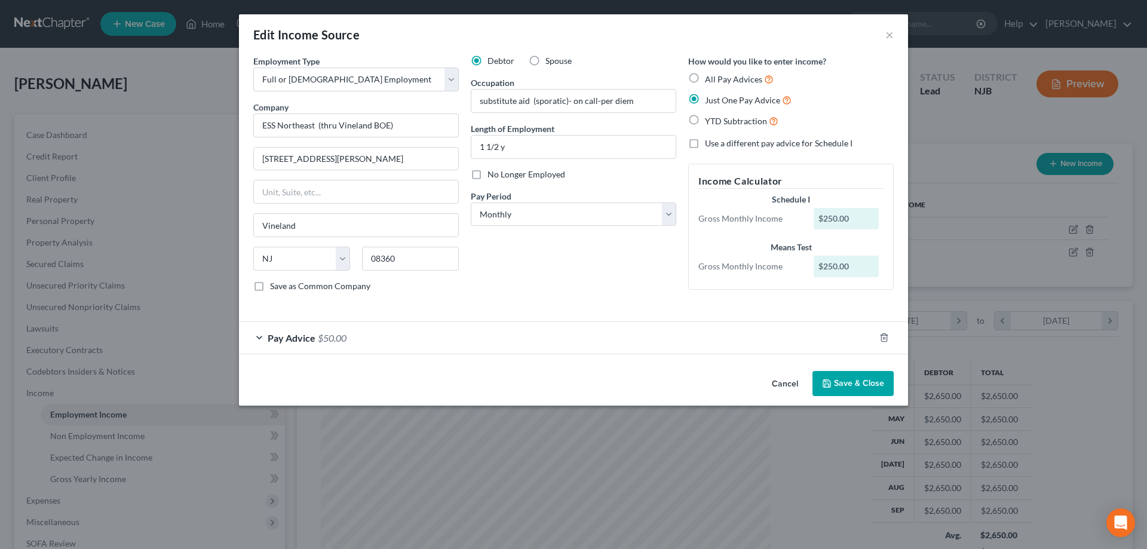
click at [324, 340] on span "$50.00" at bounding box center [332, 337] width 29 height 11
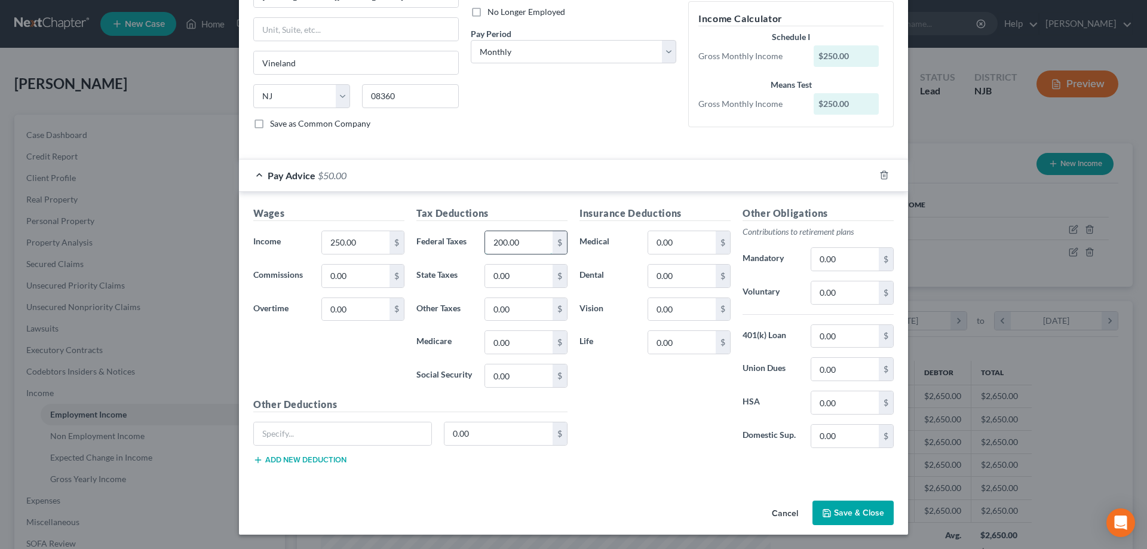
click at [508, 242] on input "200.00" at bounding box center [519, 242] width 68 height 23
type input "20"
click at [846, 512] on button "Save & Close" at bounding box center [852, 513] width 81 height 25
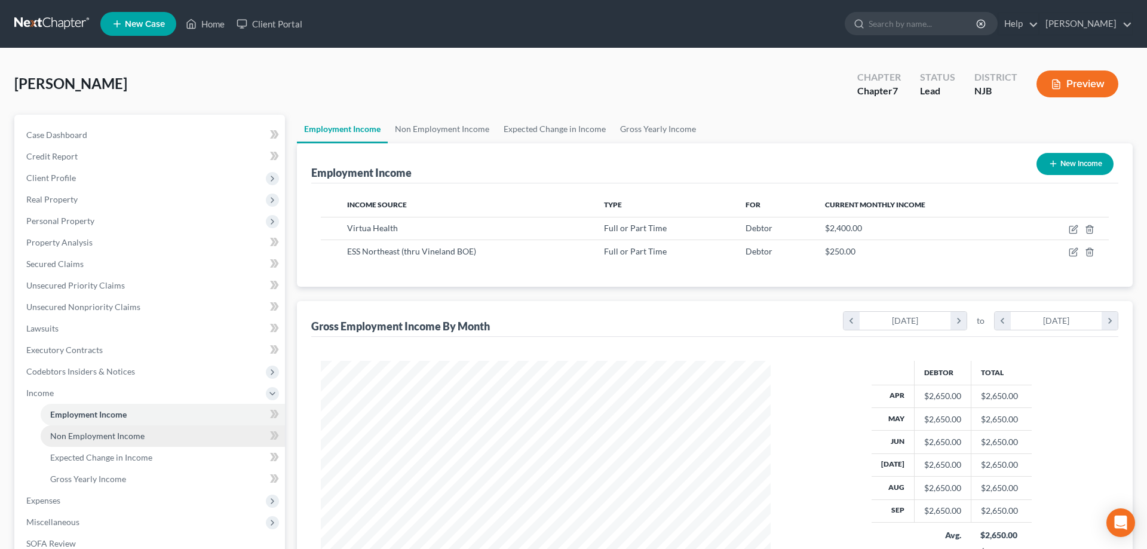
scroll to position [171, 0]
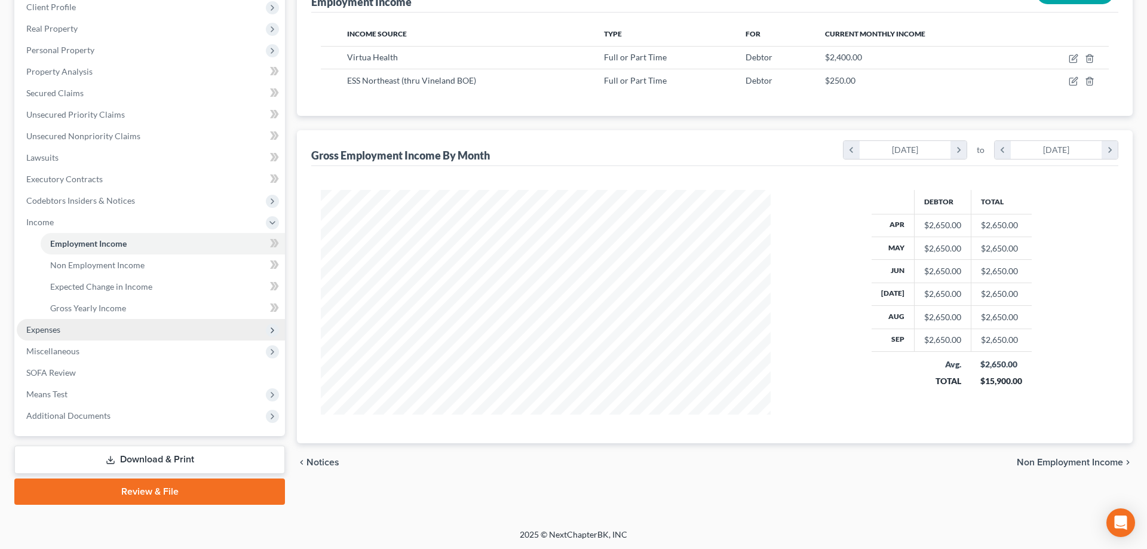
click at [45, 329] on span "Expenses" at bounding box center [43, 329] width 34 height 10
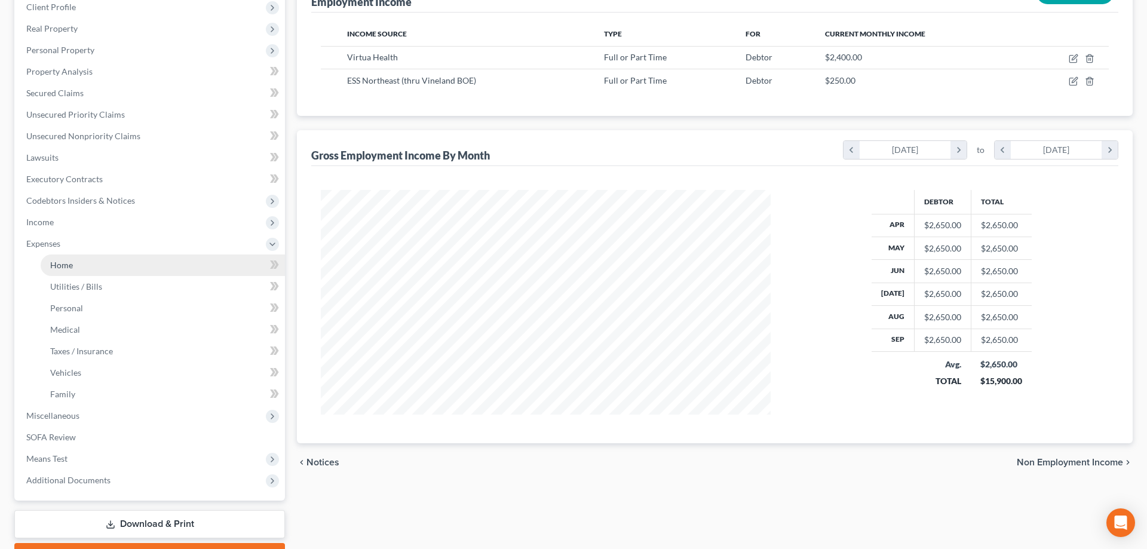
click at [48, 272] on link "Home" at bounding box center [163, 265] width 244 height 22
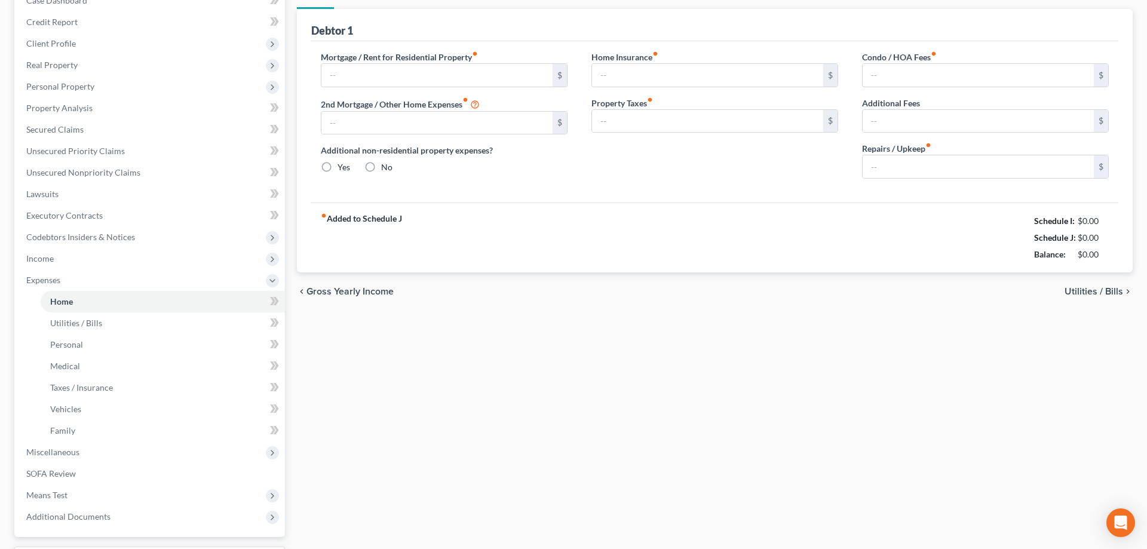
type input "1,566.00"
type input "0.00"
radio input "true"
type input "0.00"
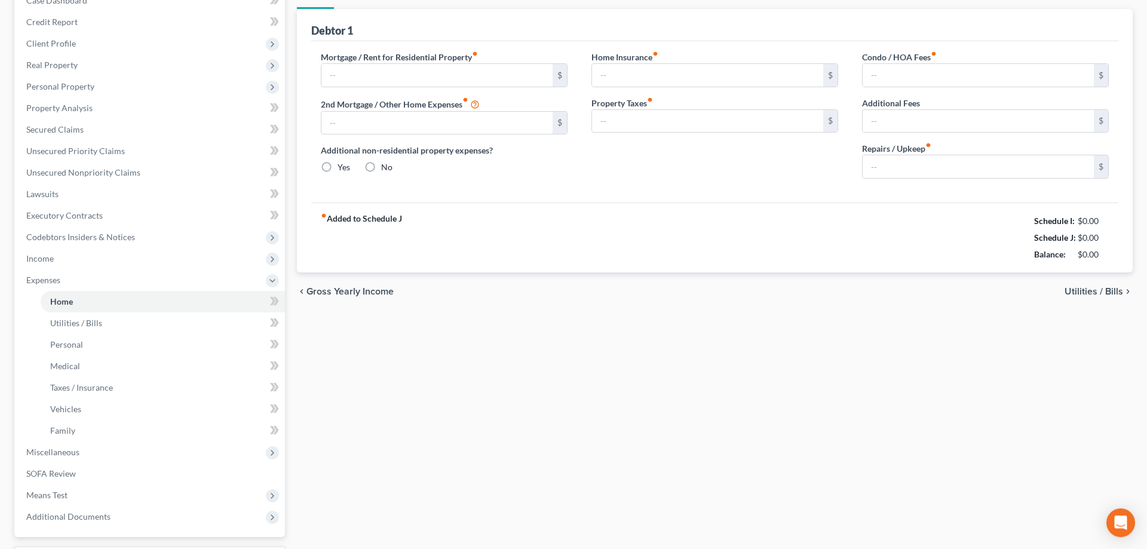
type input "0.00"
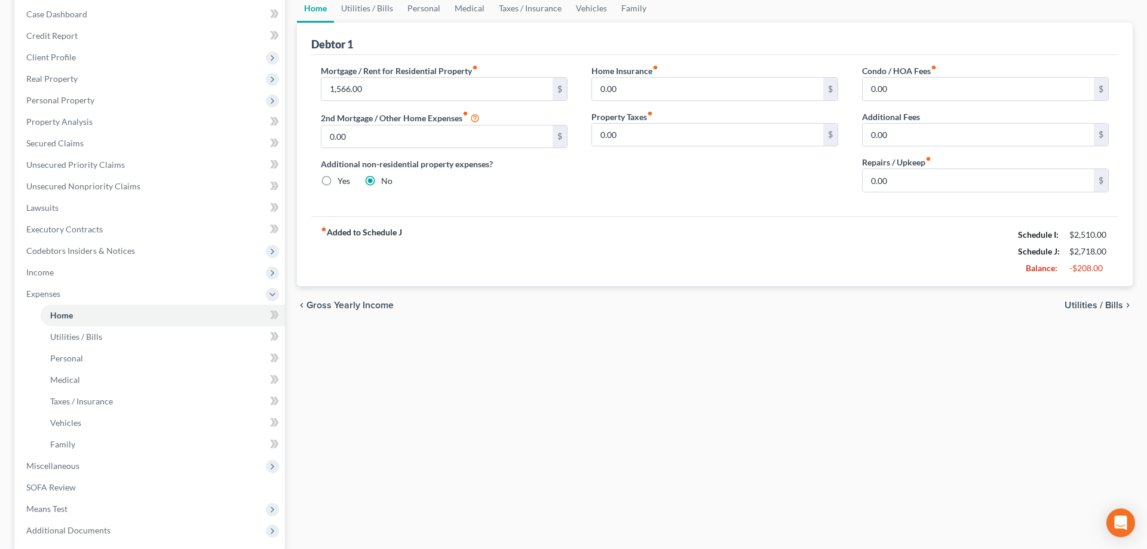
scroll to position [122, 0]
click at [72, 335] on span "Utilities / Bills" at bounding box center [76, 335] width 52 height 10
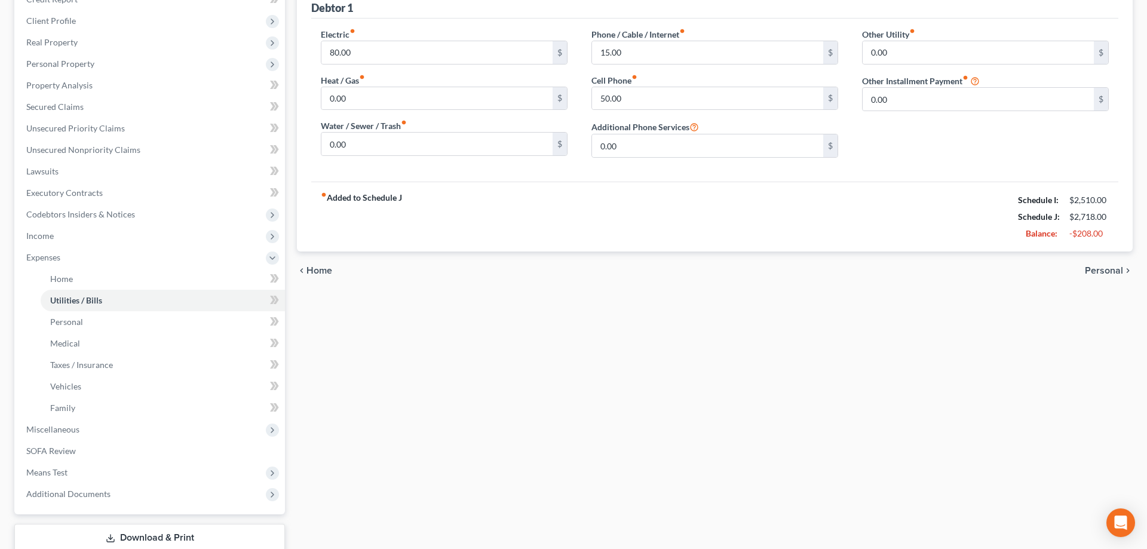
scroll to position [183, 0]
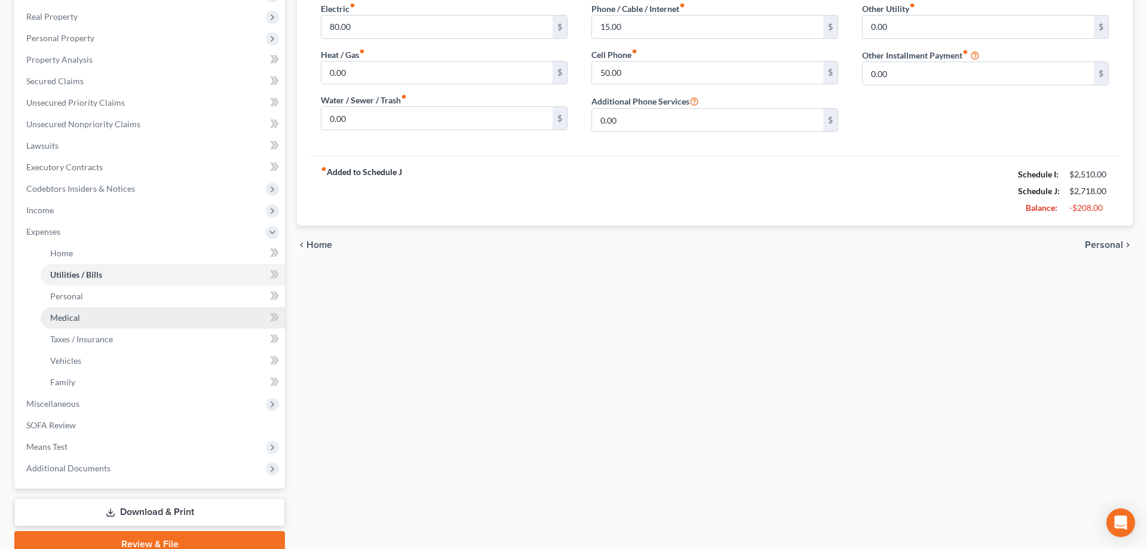
click at [52, 315] on span "Medical" at bounding box center [65, 317] width 30 height 10
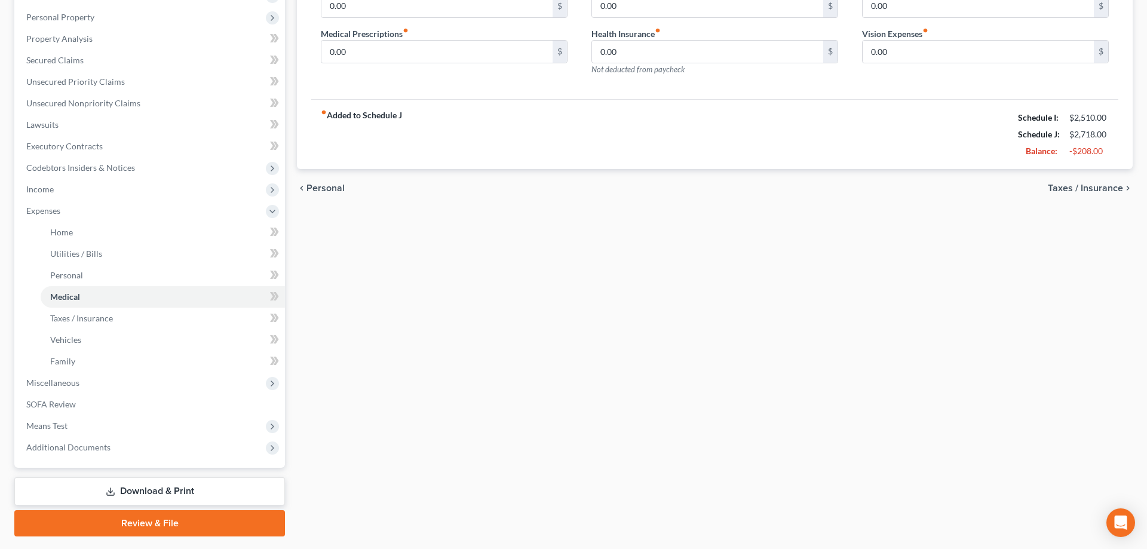
scroll to position [235, 0]
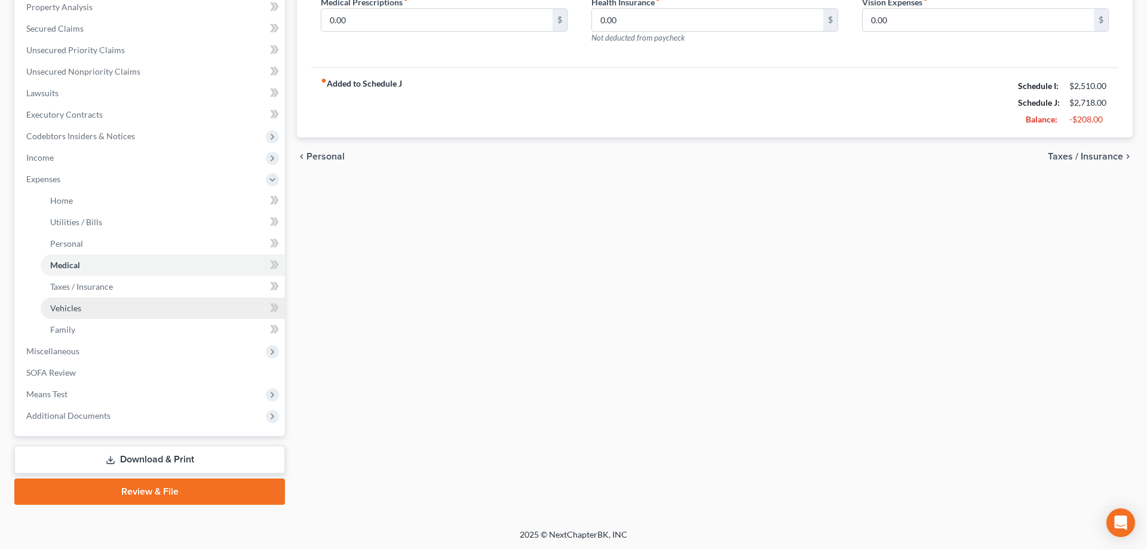
click at [59, 311] on span "Vehicles" at bounding box center [65, 308] width 31 height 10
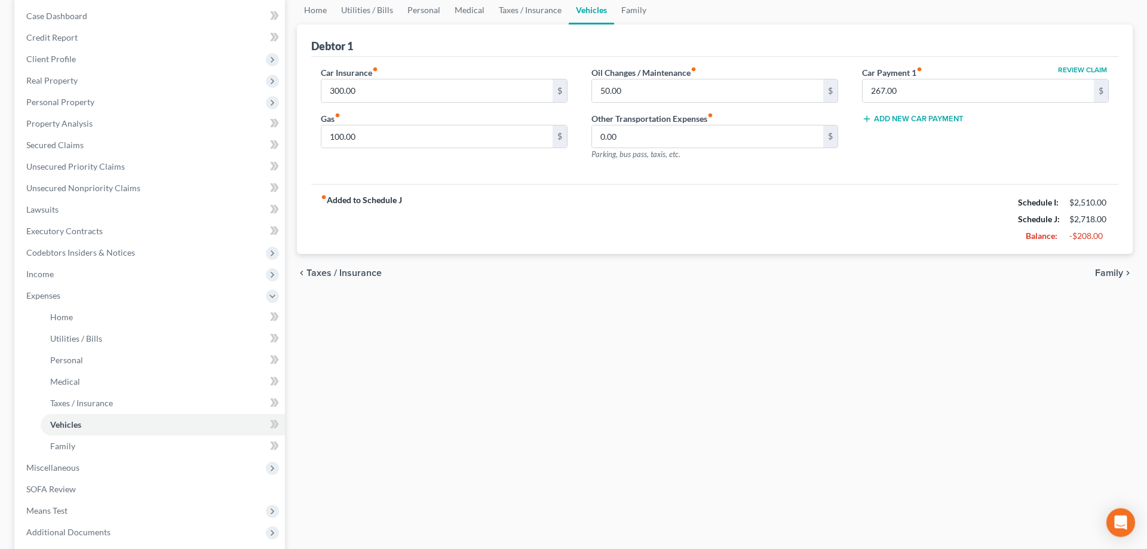
scroll to position [122, 0]
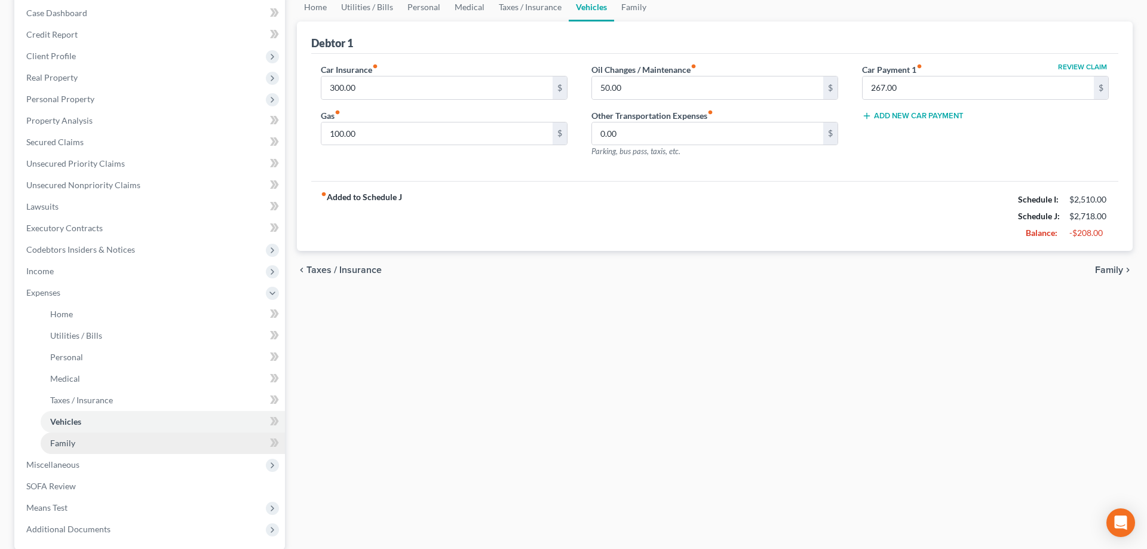
click at [74, 439] on span "Family" at bounding box center [62, 443] width 25 height 10
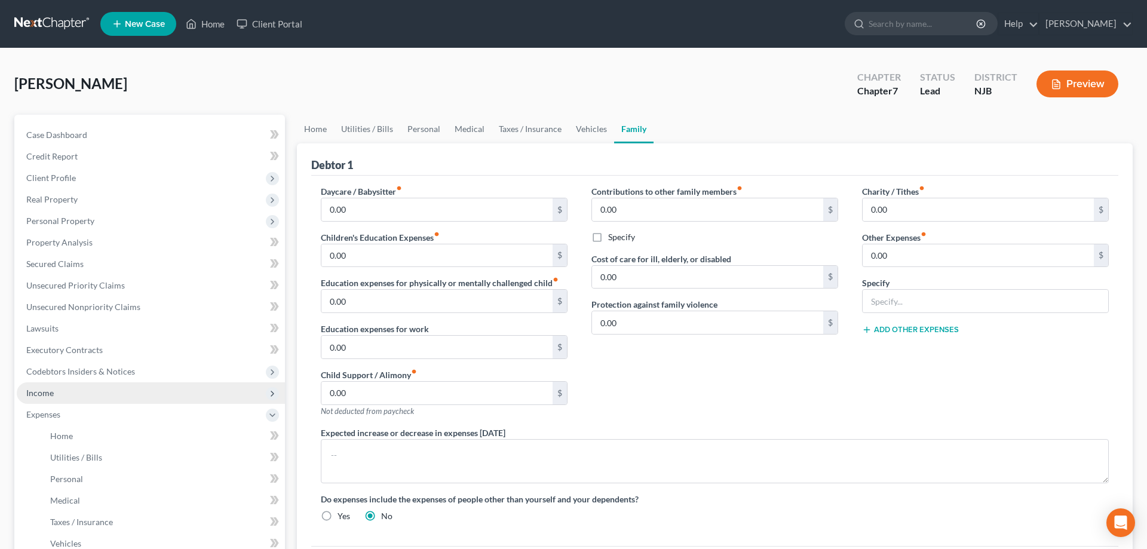
click at [47, 393] on span "Income" at bounding box center [39, 393] width 27 height 10
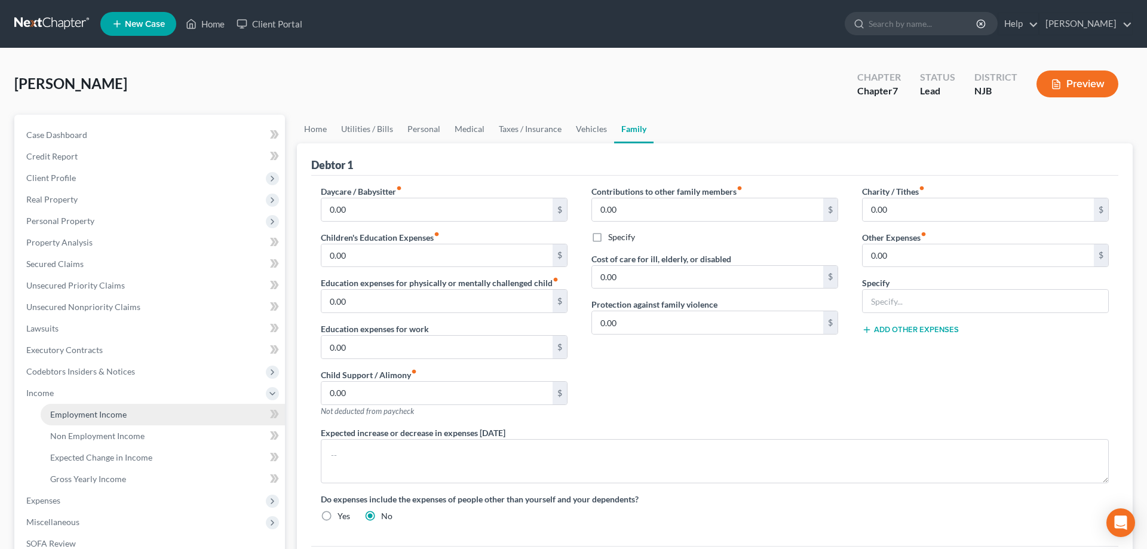
click at [85, 412] on span "Employment Income" at bounding box center [88, 414] width 76 height 10
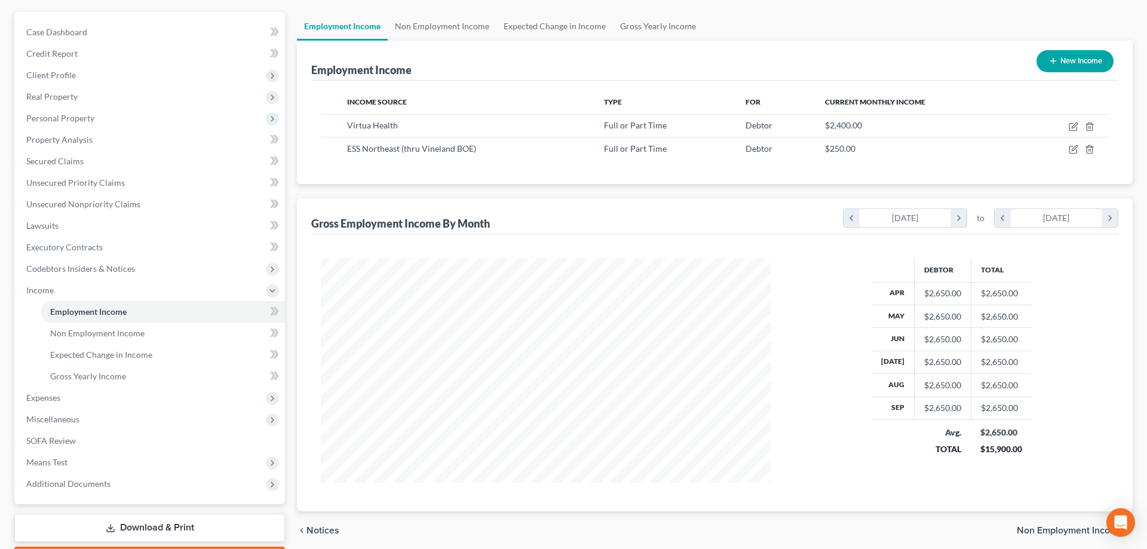
scroll to position [171, 0]
